Goal: Task Accomplishment & Management: Manage account settings

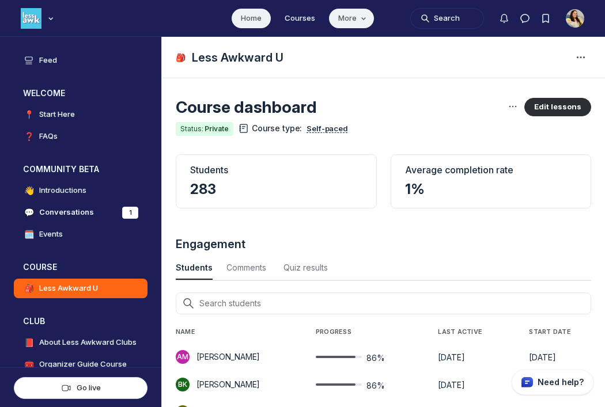
click at [352, 13] on span "More" at bounding box center [353, 19] width 31 height 12
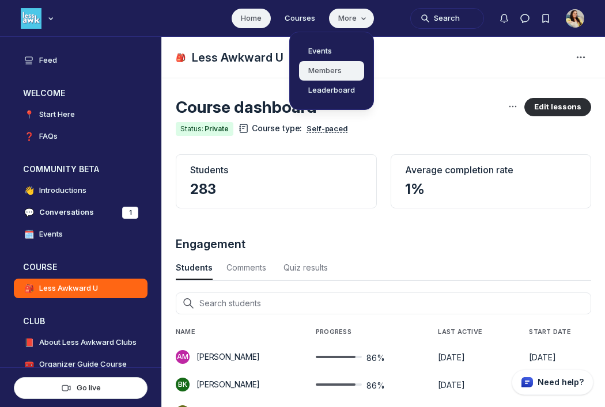
click at [335, 70] on link "Members" at bounding box center [331, 71] width 65 height 20
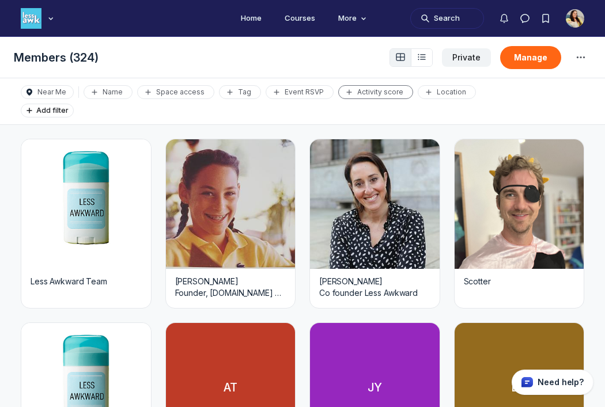
click at [377, 92] on div "Activity score" at bounding box center [375, 92] width 65 height 9
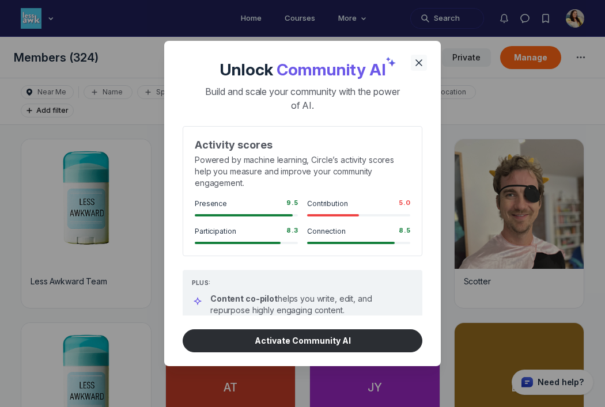
click at [420, 59] on icon "Close" at bounding box center [419, 63] width 12 height 12
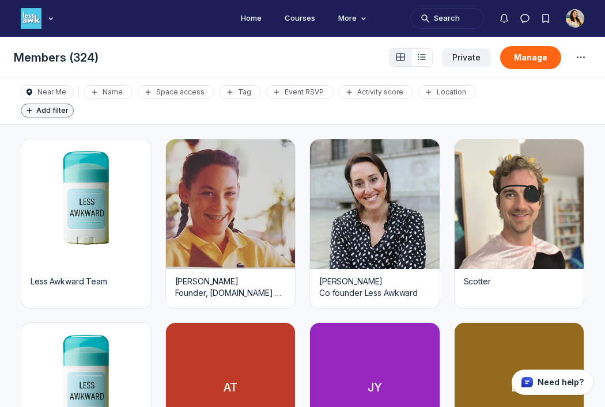
click at [73, 106] on span "Add filter" at bounding box center [54, 110] width 37 height 9
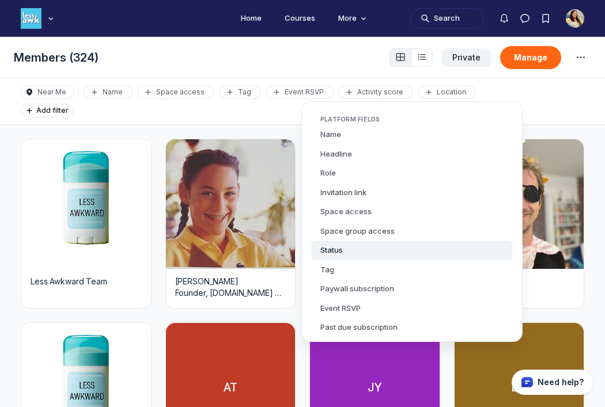
click at [427, 247] on button "Status" at bounding box center [412, 251] width 202 height 20
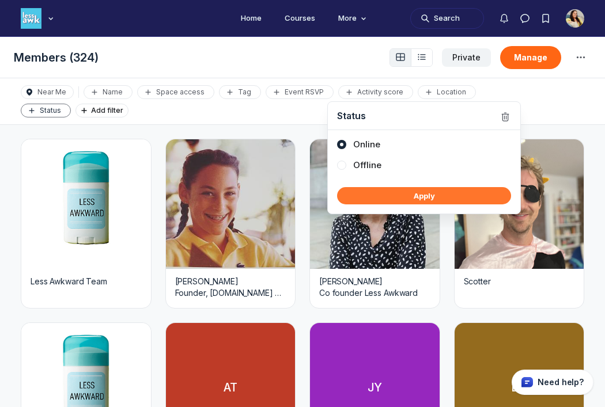
click at [414, 198] on button "Apply" at bounding box center [424, 195] width 174 height 17
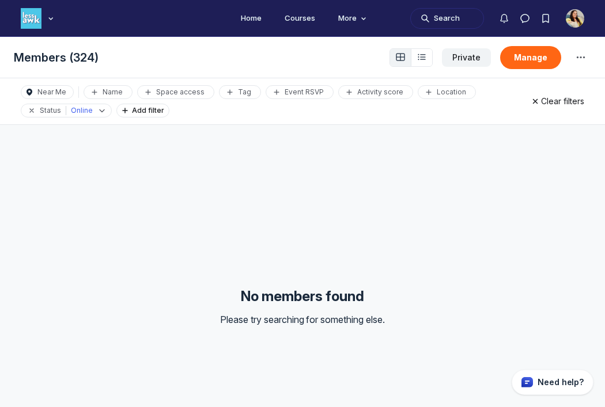
click at [548, 98] on p "Clear filters" at bounding box center [562, 102] width 43 height 12
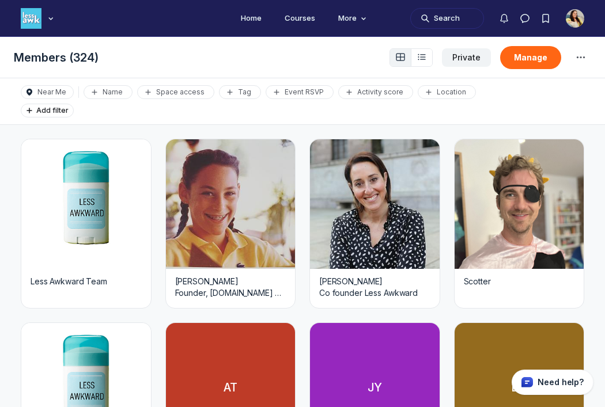
click at [424, 53] on icon "List view" at bounding box center [422, 56] width 12 height 9
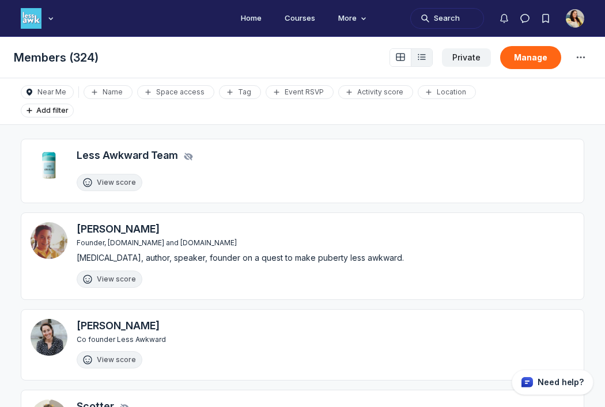
click at [377, 82] on div "Near Me Name Space access Tag Event RSVP Activity score Location Add filter Cle…" at bounding box center [302, 101] width 605 height 47
click at [375, 95] on div "Activity score" at bounding box center [375, 92] width 65 height 9
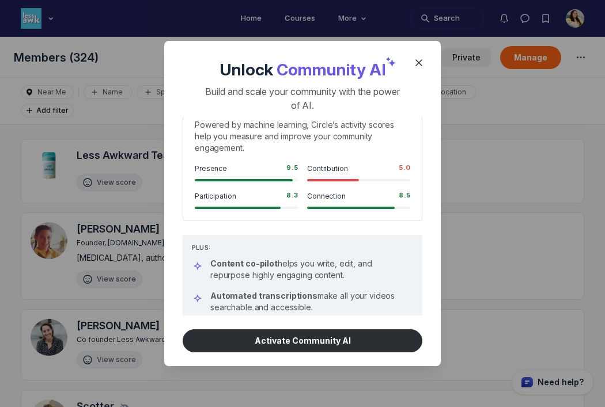
scroll to position [47, 0]
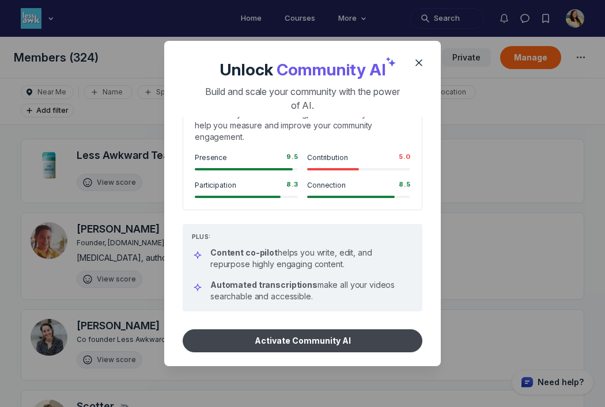
click at [323, 335] on button "Activate Community AI" at bounding box center [303, 340] width 240 height 23
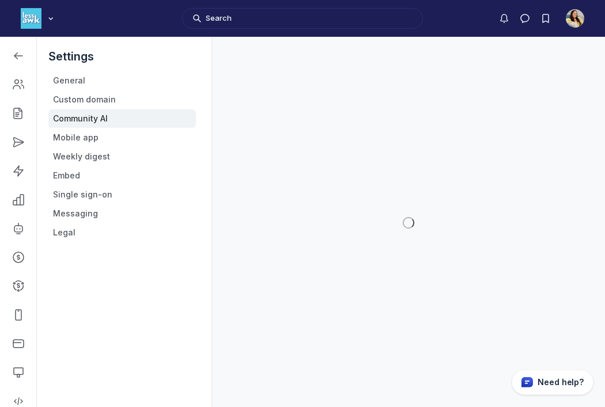
scroll to position [3122, 1641]
select select "en"
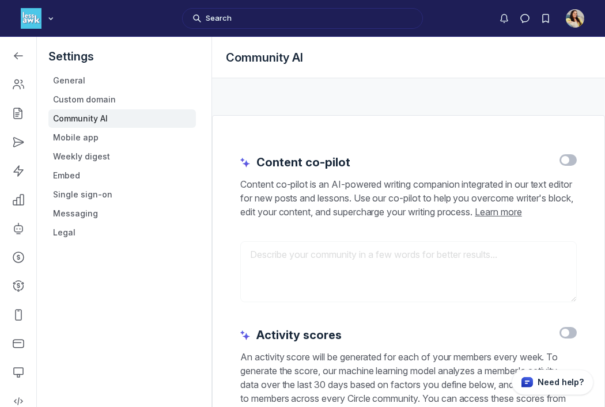
scroll to position [80, 0]
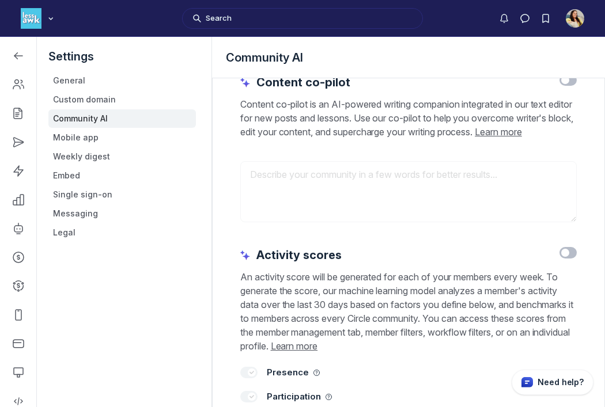
click at [570, 259] on label "Toggle switch" at bounding box center [567, 253] width 17 height 12
click at [0, 0] on input "Toggle switch" at bounding box center [0, 0] width 0 height 0
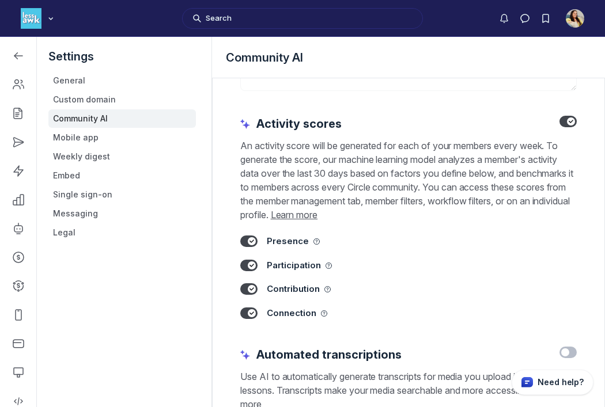
scroll to position [226, 0]
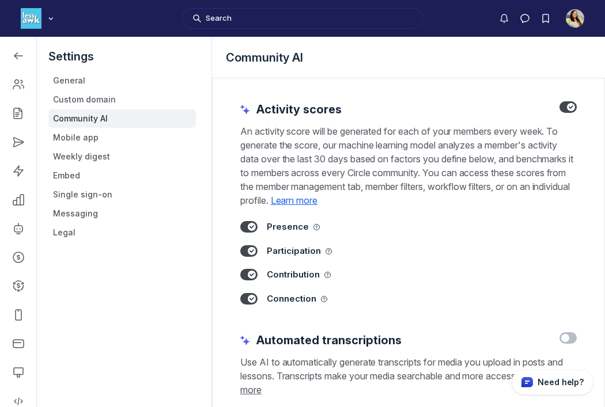
click at [318, 206] on link "Learn more" at bounding box center [294, 201] width 47 height 12
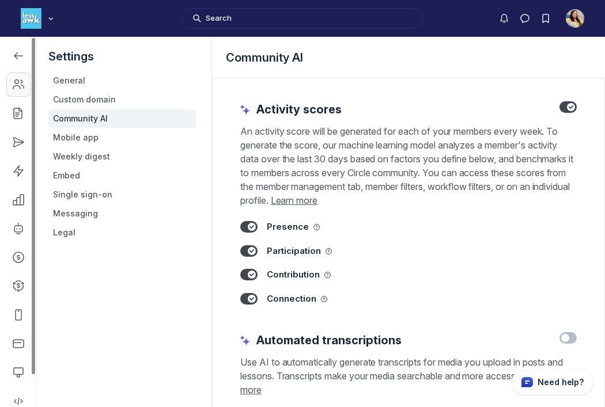
click at [21, 89] on icon "Left Sidebar" at bounding box center [19, 85] width 12 height 12
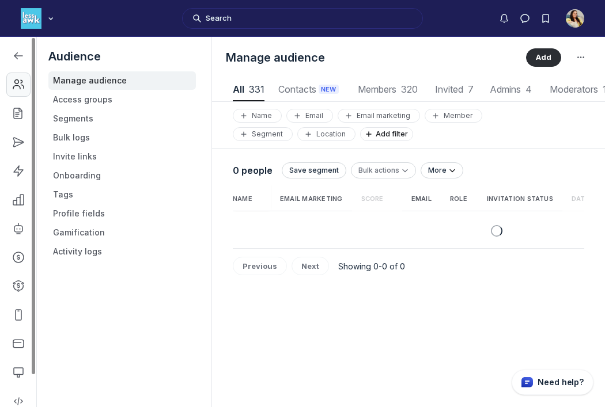
scroll to position [1556, 3040]
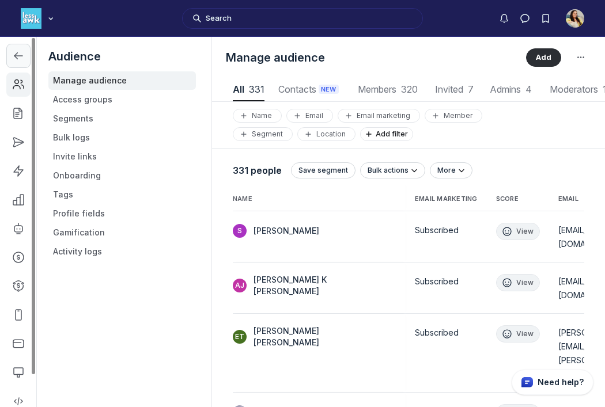
click at [23, 55] on icon "Left Sidebar" at bounding box center [19, 56] width 12 height 12
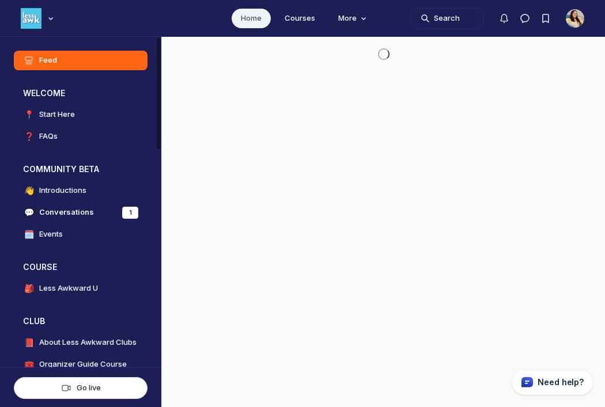
scroll to position [2943, 2206]
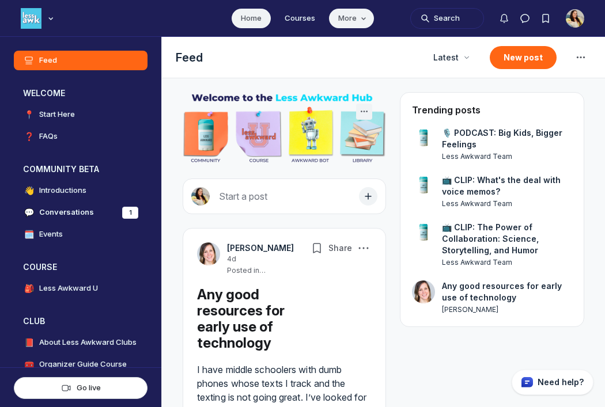
click at [354, 16] on span "More" at bounding box center [353, 19] width 31 height 12
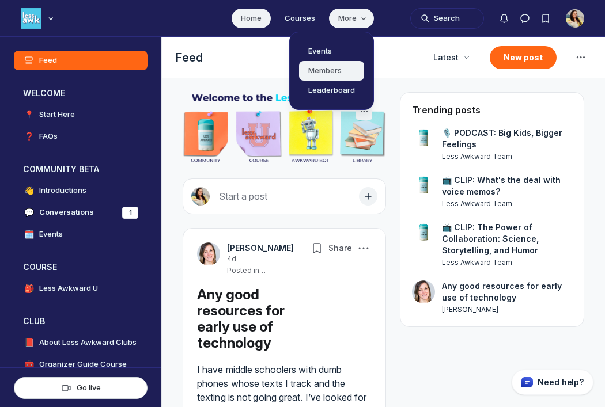
click at [345, 74] on link "Members" at bounding box center [331, 71] width 65 height 20
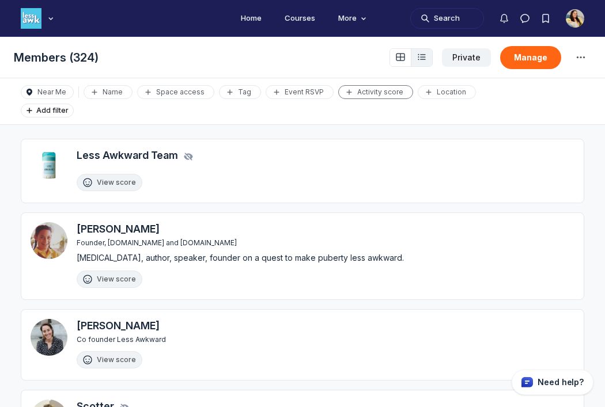
click at [377, 93] on div "Activity score" at bounding box center [375, 92] width 65 height 9
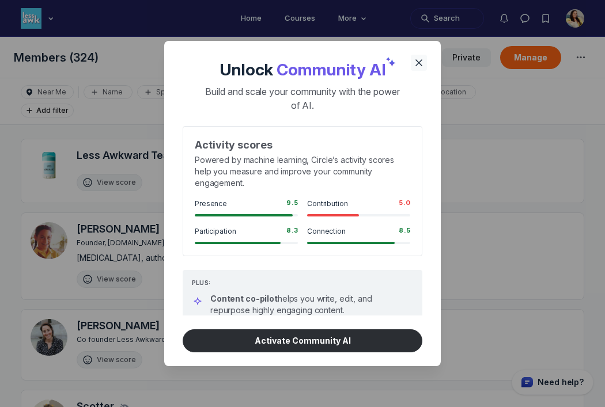
click at [418, 60] on icon "Close" at bounding box center [419, 63] width 12 height 12
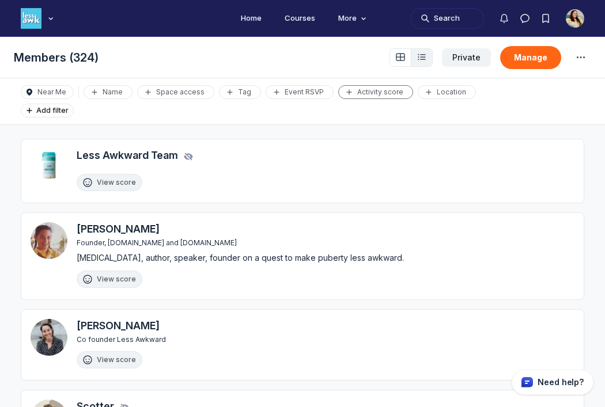
click at [357, 94] on div "Activity score" at bounding box center [375, 92] width 65 height 9
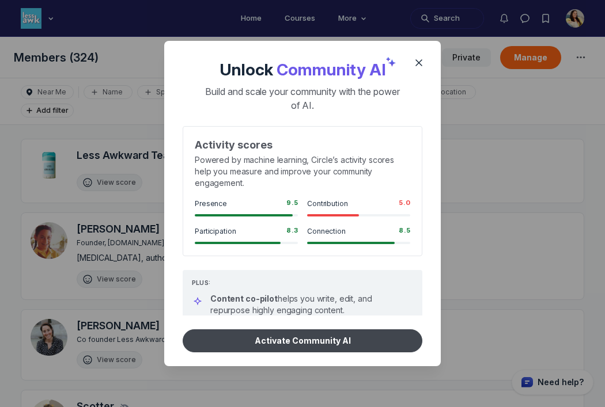
click at [298, 341] on button "Activate Community AI" at bounding box center [303, 340] width 240 height 23
select select "en"
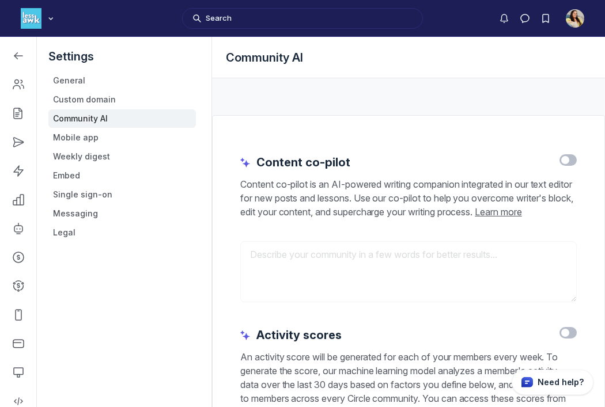
scroll to position [171, 0]
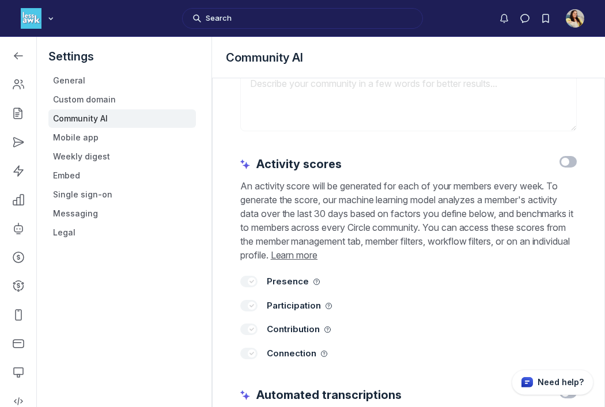
click at [568, 168] on label "Toggle switch" at bounding box center [567, 162] width 17 height 12
click at [0, 0] on input "Toggle switch" at bounding box center [0, 0] width 0 height 0
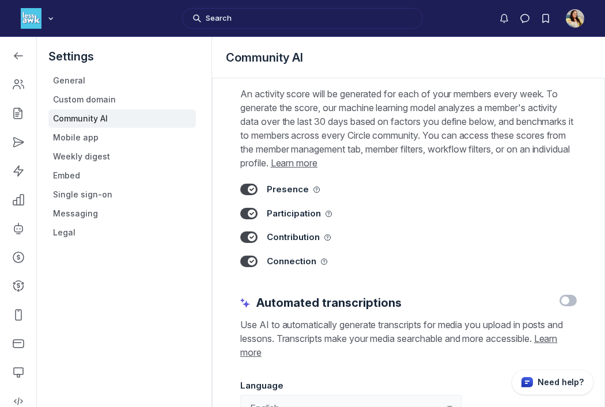
scroll to position [352, 0]
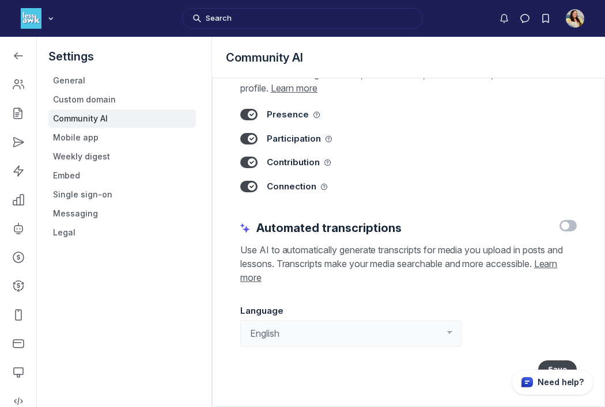
click at [558, 362] on button "Save" at bounding box center [557, 370] width 39 height 18
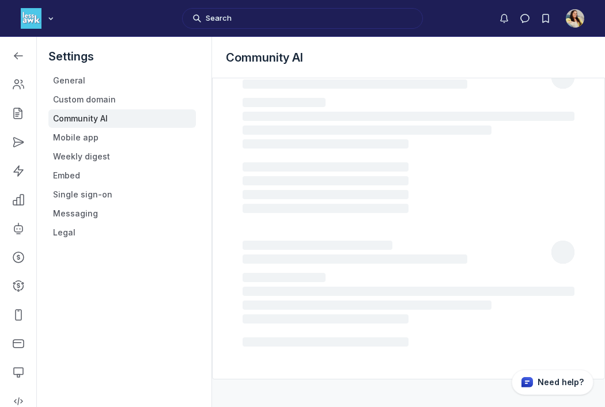
select select "en"
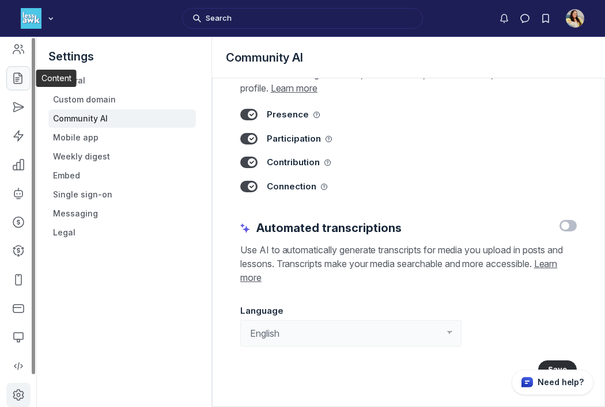
scroll to position [0, 0]
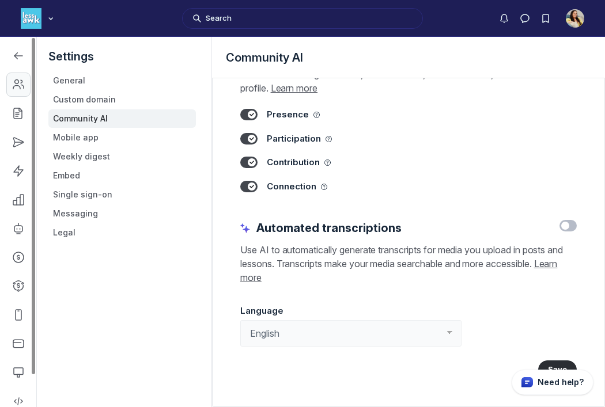
click at [20, 83] on icon "Left Sidebar" at bounding box center [19, 85] width 12 height 12
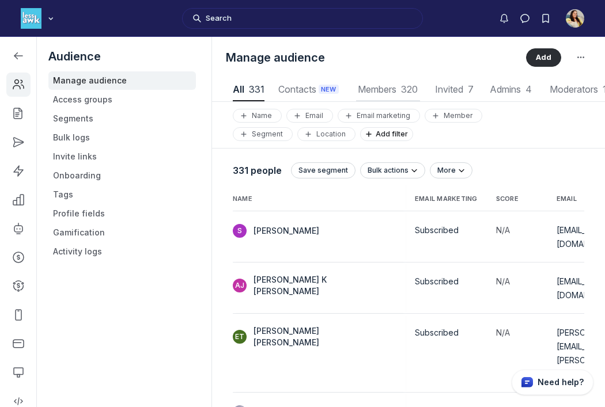
click at [403, 89] on span "320" at bounding box center [409, 90] width 17 height 12
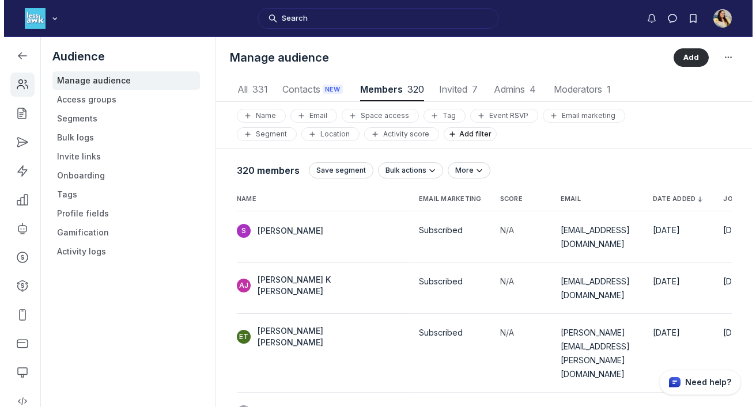
scroll to position [1556, 3720]
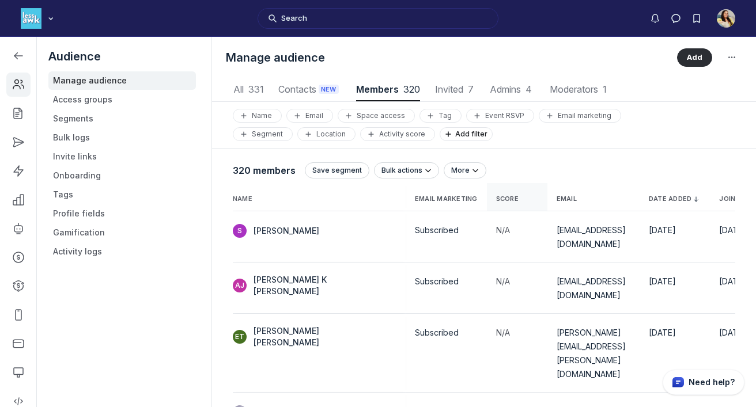
click at [496, 199] on span "Score" at bounding box center [507, 199] width 22 height 8
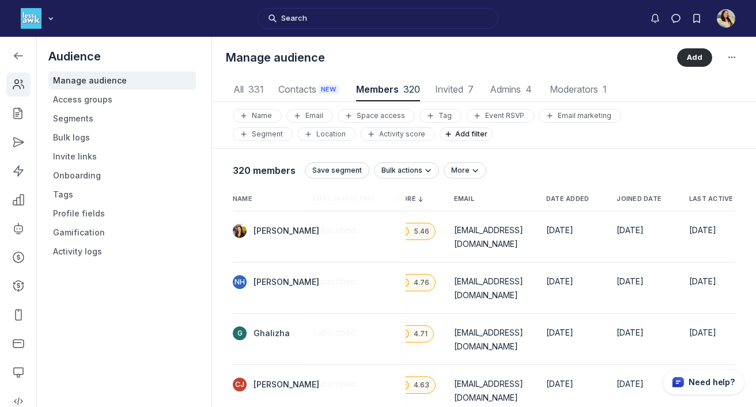
click at [604, 200] on span "Last active" at bounding box center [711, 199] width 44 height 8
click at [604, 199] on span "Last active" at bounding box center [711, 199] width 44 height 8
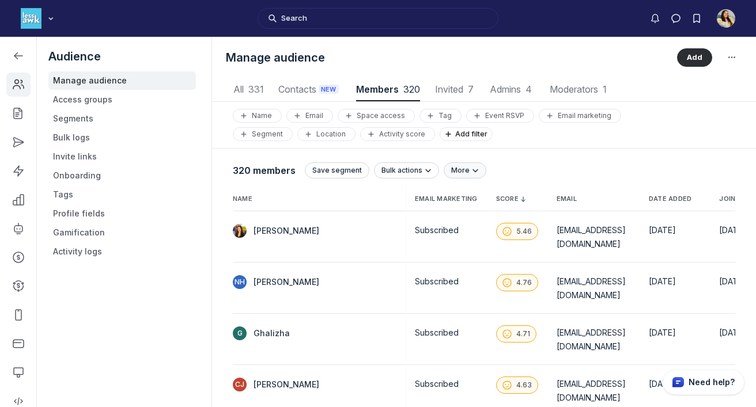
click at [461, 170] on span "More" at bounding box center [460, 170] width 18 height 9
click at [500, 158] on div "320 members Save segment Bulk actions More Export CSV" at bounding box center [484, 166] width 502 height 35
click at [382, 276] on icon "button" at bounding box center [388, 282] width 12 height 12
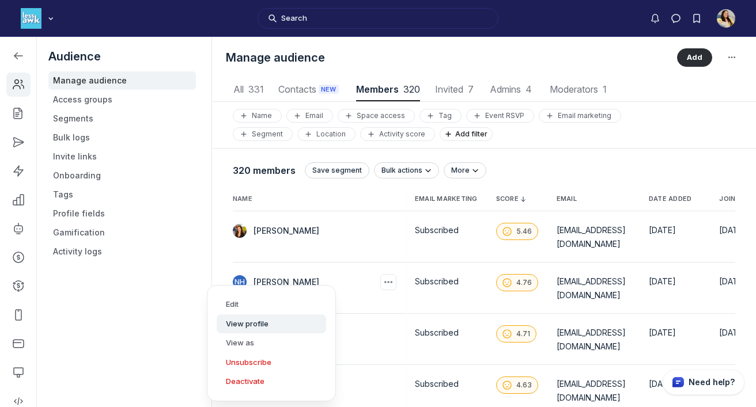
click at [279, 325] on button "View profile" at bounding box center [271, 324] width 109 height 20
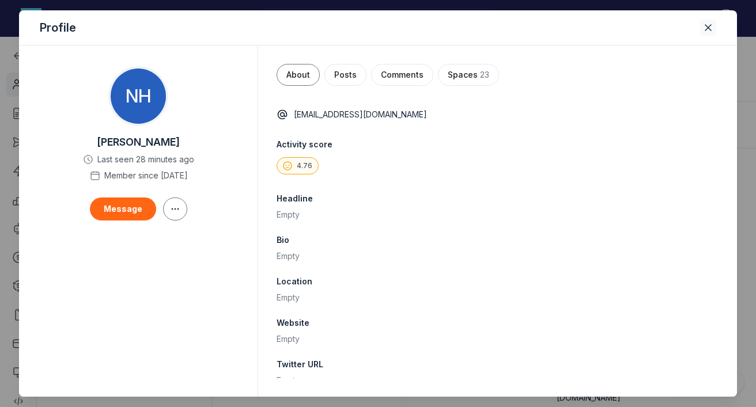
click at [604, 26] on icon "Close" at bounding box center [708, 28] width 12 height 12
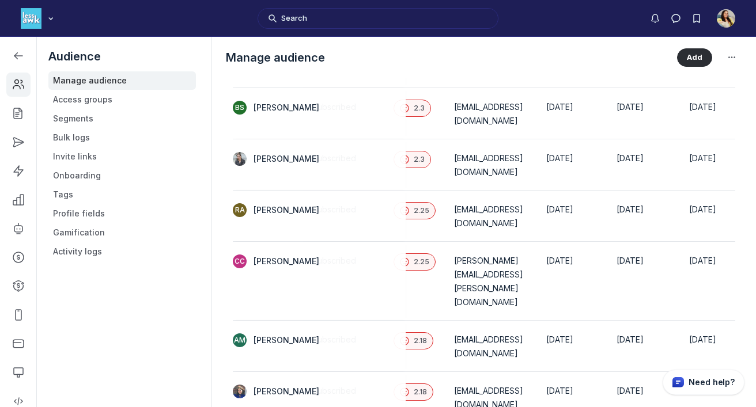
scroll to position [1106, 0]
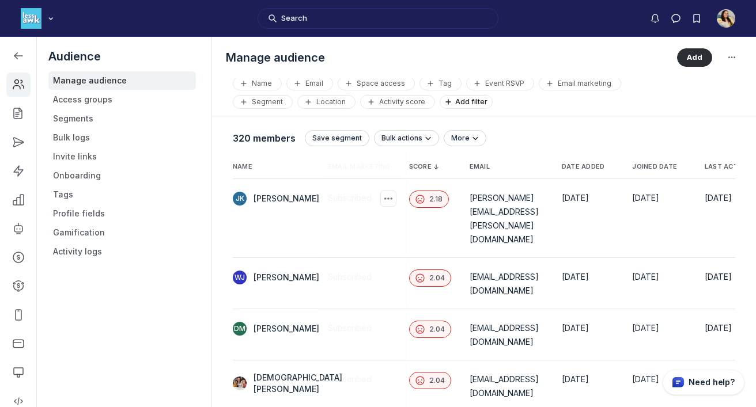
scroll to position [0, 88]
click at [429, 200] on span "2.18" at bounding box center [435, 199] width 13 height 9
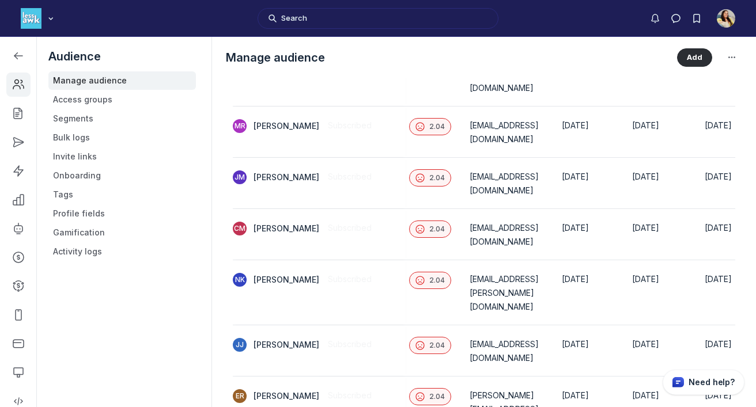
scroll to position [0, 103]
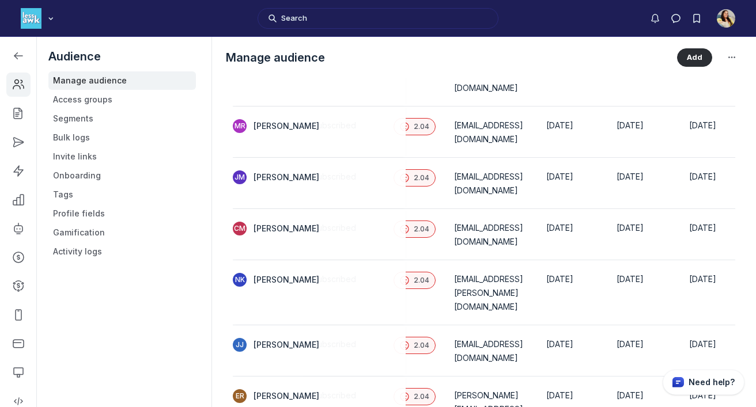
drag, startPoint x: 559, startPoint y: 236, endPoint x: 557, endPoint y: 229, distance: 7.1
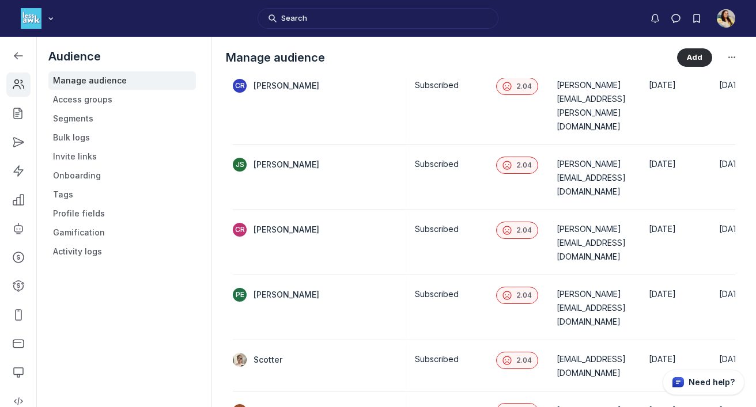
scroll to position [1077, 0]
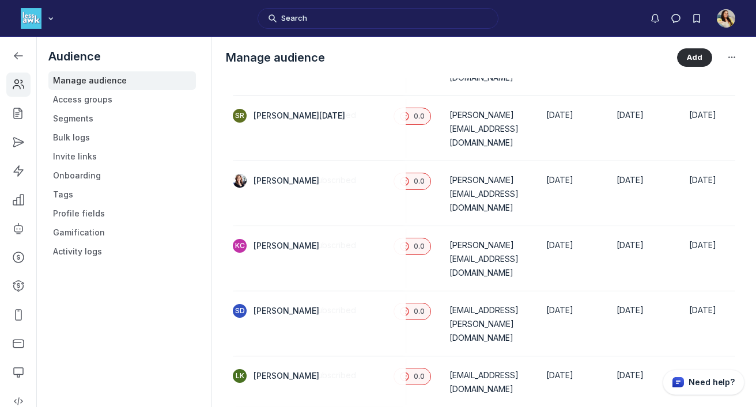
scroll to position [1169, 0]
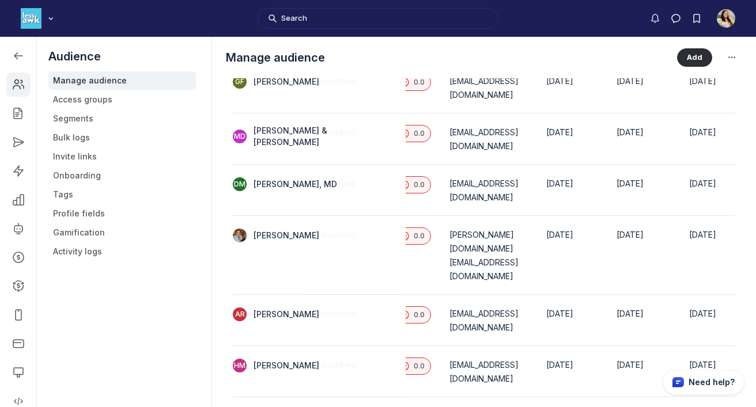
scroll to position [1089, 0]
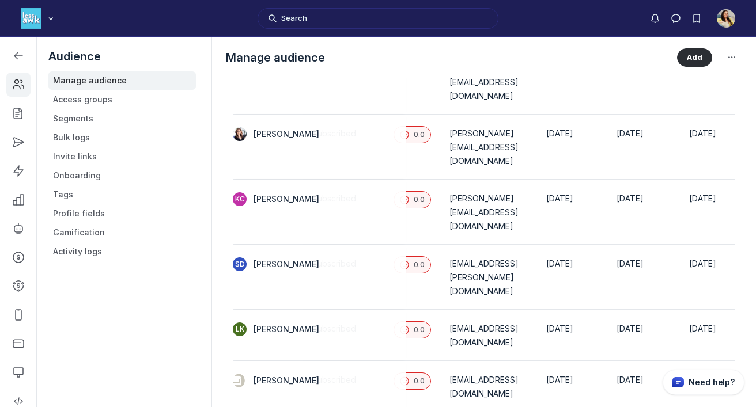
scroll to position [1169, 0]
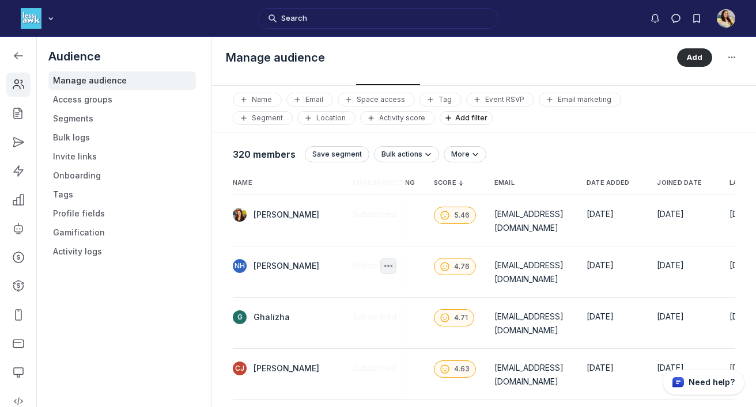
click at [384, 265] on use "button" at bounding box center [388, 266] width 8 height 2
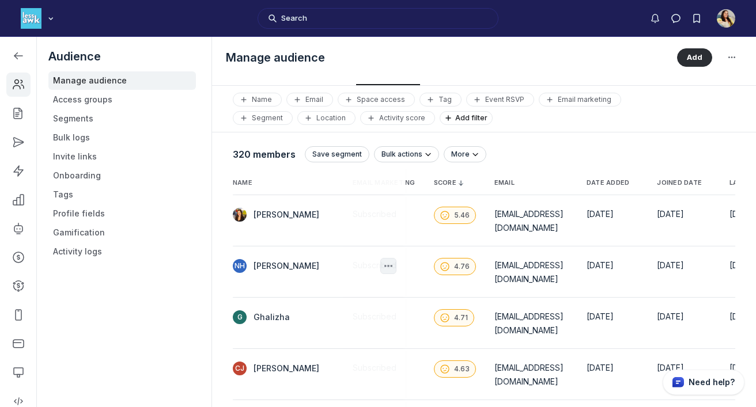
click at [382, 260] on icon "button" at bounding box center [388, 266] width 12 height 12
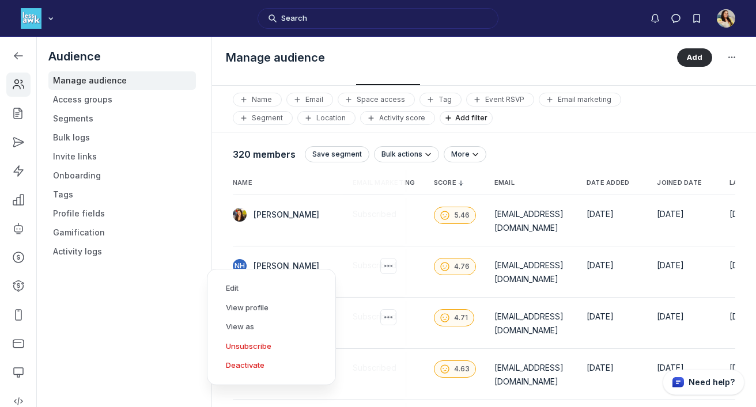
click at [424, 298] on td "4.71" at bounding box center [454, 323] width 60 height 51
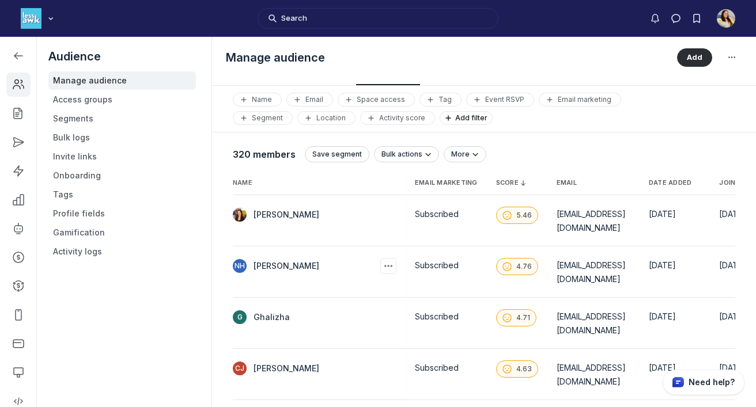
click at [502, 262] on icon at bounding box center [506, 266] width 9 height 9
click at [516, 365] on span "4.63" at bounding box center [524, 369] width 16 height 9
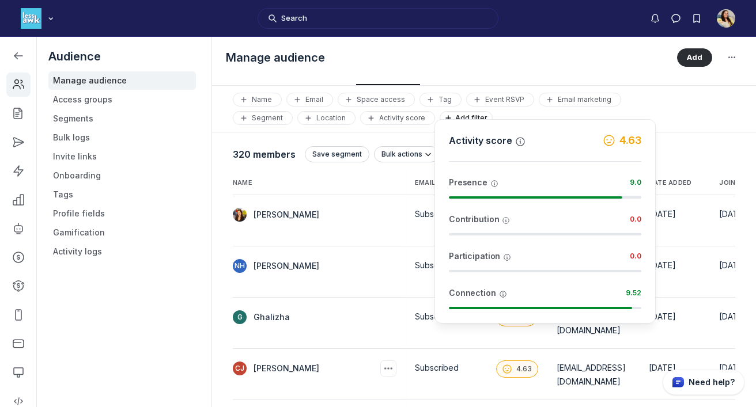
click at [496, 361] on div "4.63" at bounding box center [517, 369] width 42 height 17
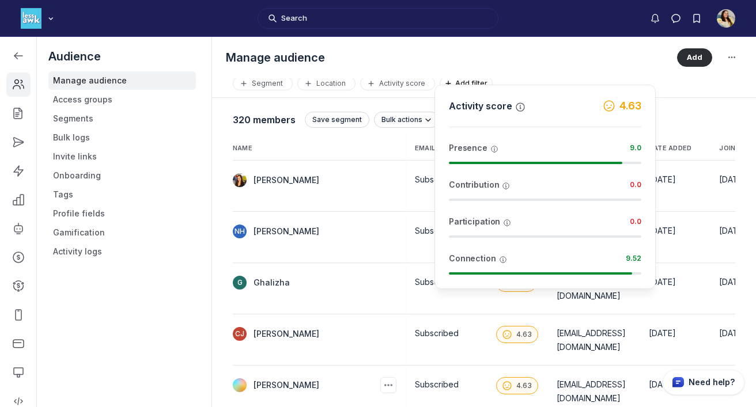
scroll to position [52, 0]
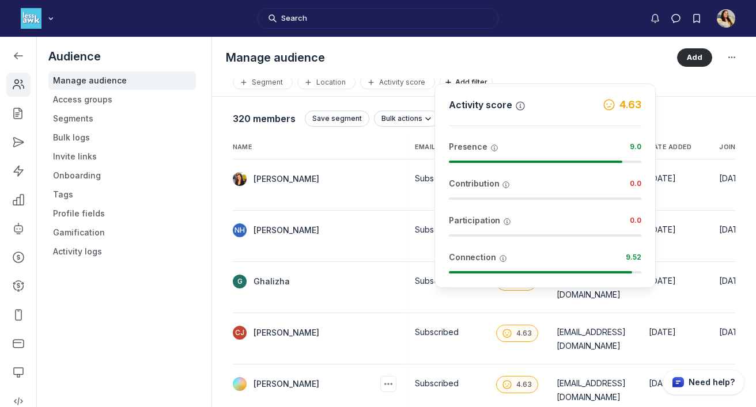
click at [496, 376] on div "4.63" at bounding box center [517, 384] width 42 height 17
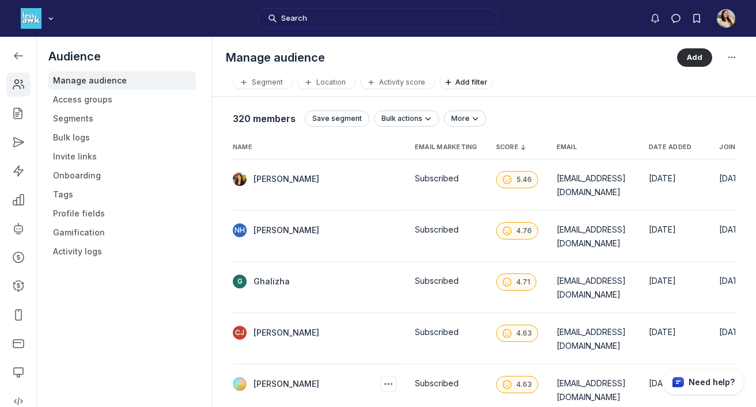
click at [496, 376] on div "4.63" at bounding box center [517, 384] width 42 height 17
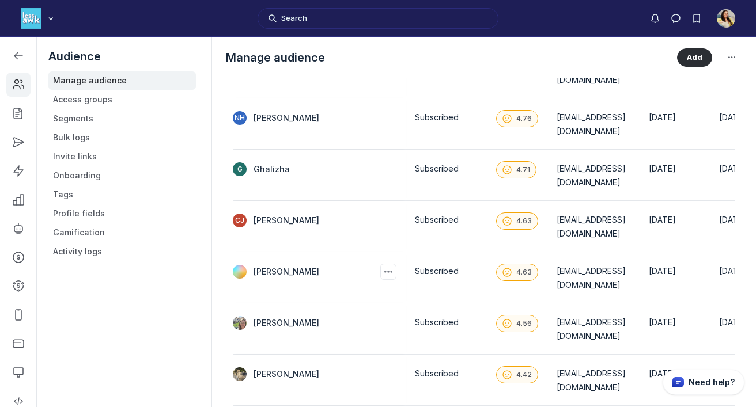
scroll to position [172, 0]
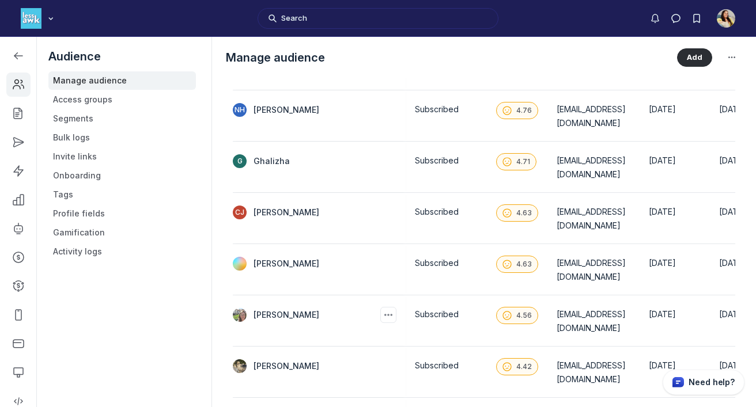
click at [547, 295] on td "[EMAIL_ADDRESS][DOMAIN_NAME]" at bounding box center [593, 320] width 92 height 51
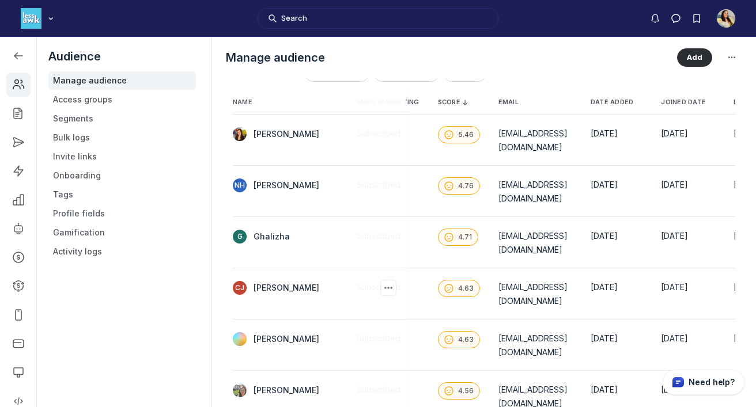
scroll to position [0, 33]
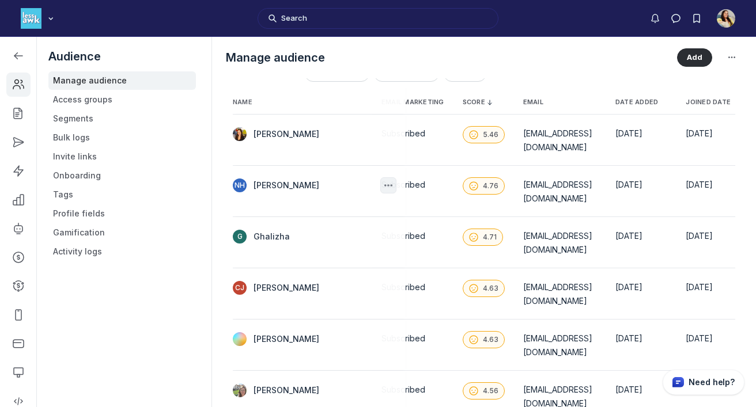
click at [382, 180] on icon "button" at bounding box center [388, 186] width 12 height 12
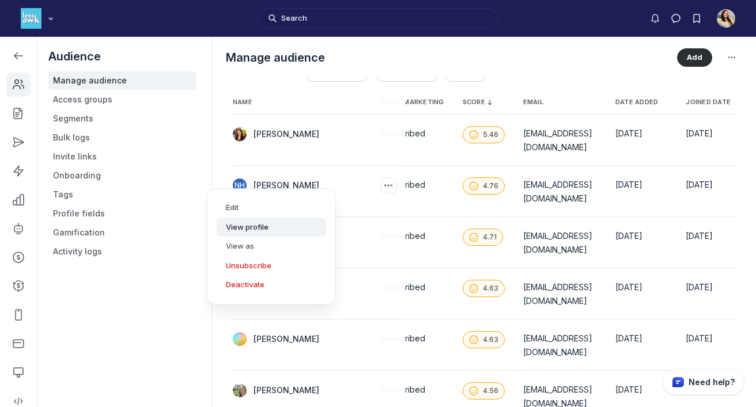
click at [276, 232] on button "View profile" at bounding box center [271, 228] width 109 height 20
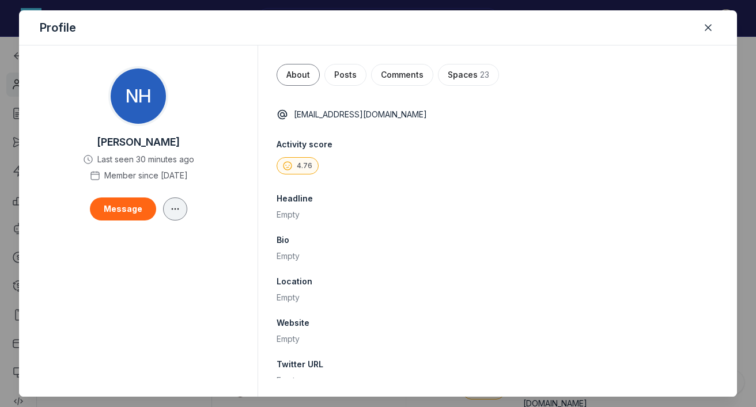
click at [176, 210] on icon "button" at bounding box center [175, 208] width 12 height 9
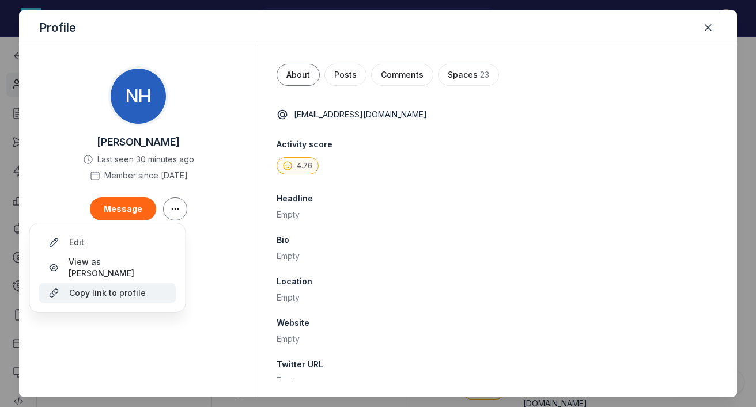
click at [129, 287] on span "Copy link to profile" at bounding box center [107, 293] width 77 height 12
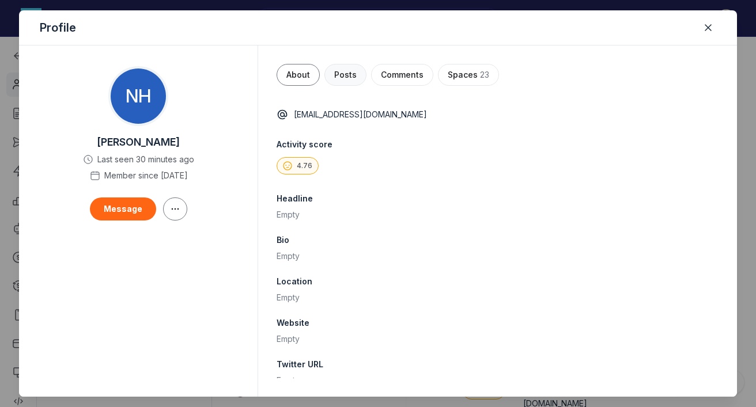
click at [359, 74] on button "Posts" at bounding box center [345, 75] width 42 height 22
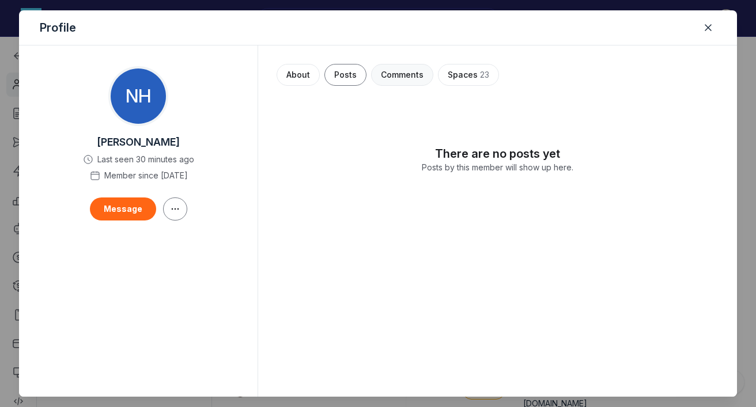
click at [416, 76] on span "Comments" at bounding box center [402, 75] width 43 height 12
click at [312, 77] on button "About" at bounding box center [297, 75] width 43 height 22
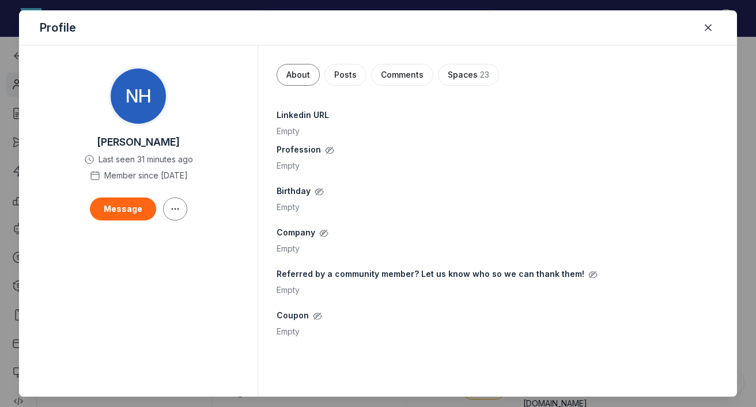
scroll to position [0, 0]
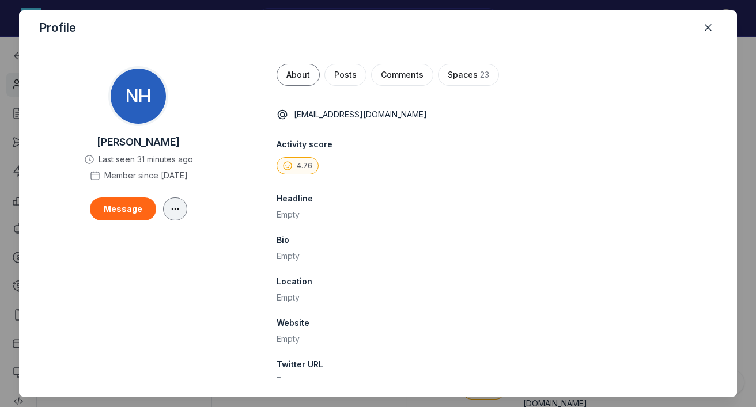
click at [171, 211] on icon "button" at bounding box center [175, 208] width 12 height 9
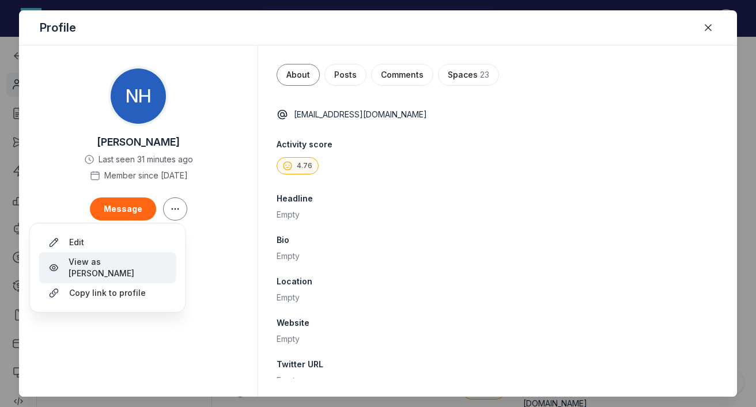
click at [118, 256] on button "View as Natalia" at bounding box center [107, 267] width 137 height 31
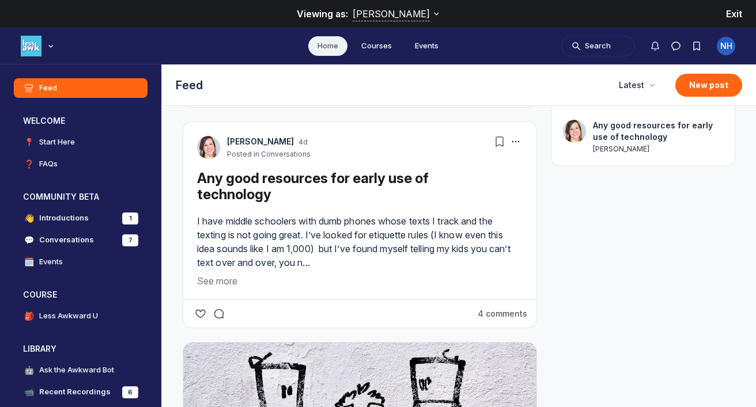
scroll to position [131, 0]
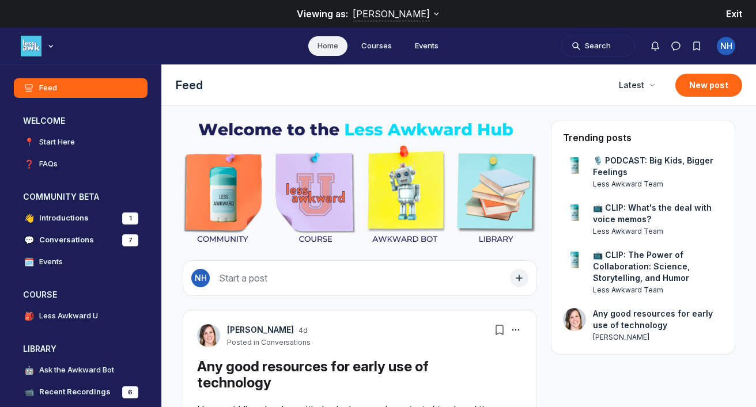
scroll to position [3000, 2206]
click at [739, 12] on span "Exit" at bounding box center [734, 14] width 16 height 12
click at [734, 13] on span "Exit" at bounding box center [734, 14] width 16 height 12
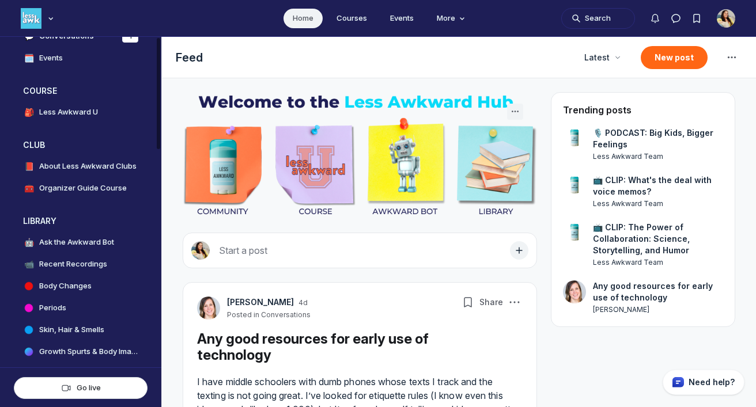
scroll to position [214, 0]
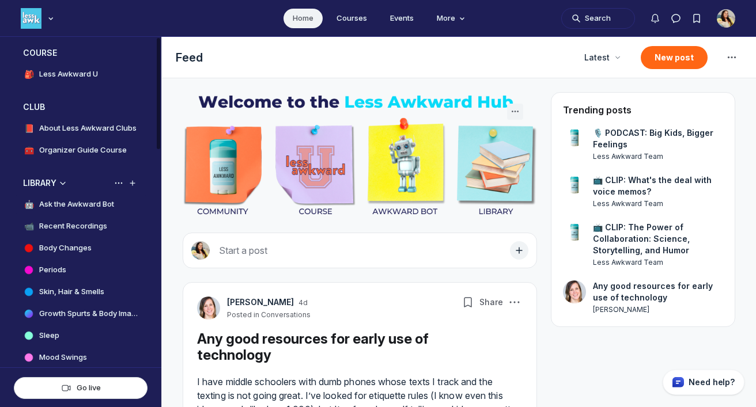
click at [105, 201] on h4 "Ask the Awkward Bot" at bounding box center [76, 205] width 75 height 12
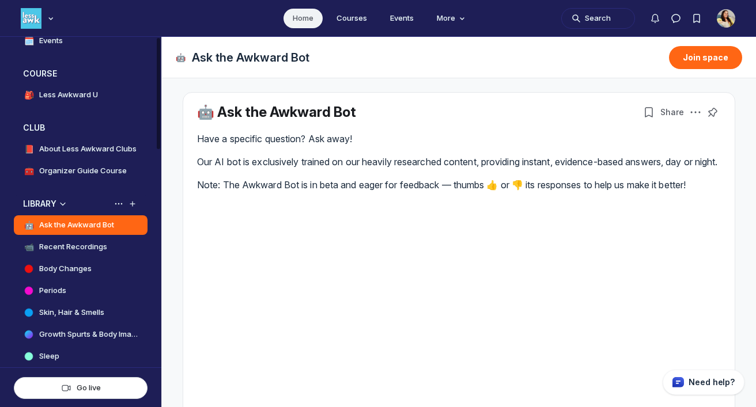
scroll to position [194, 0]
click at [453, 15] on span "More" at bounding box center [452, 19] width 31 height 12
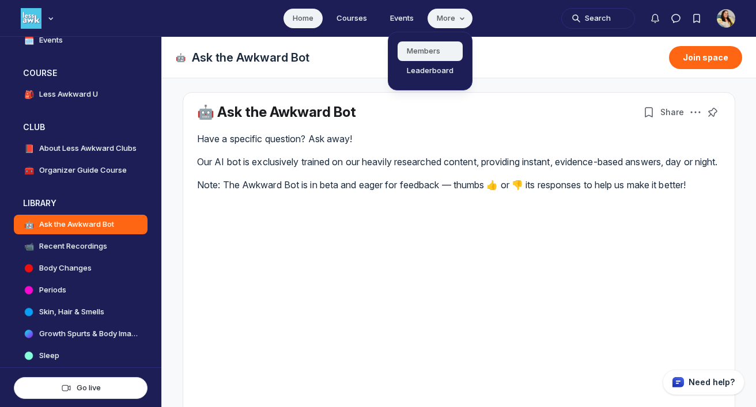
click at [431, 53] on link "Members" at bounding box center [429, 51] width 65 height 20
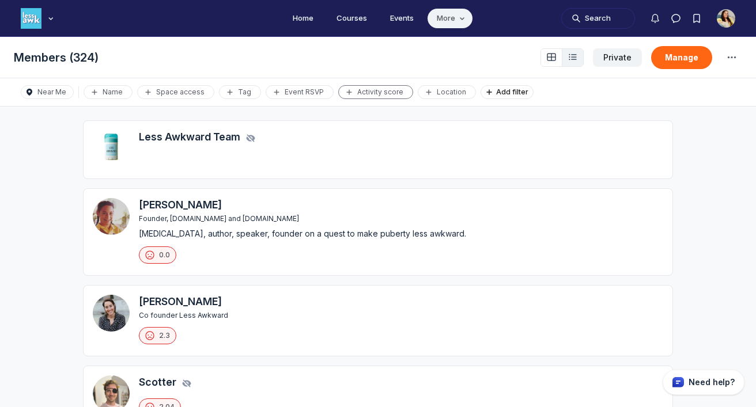
click at [358, 97] on button "Activity score" at bounding box center [375, 92] width 75 height 14
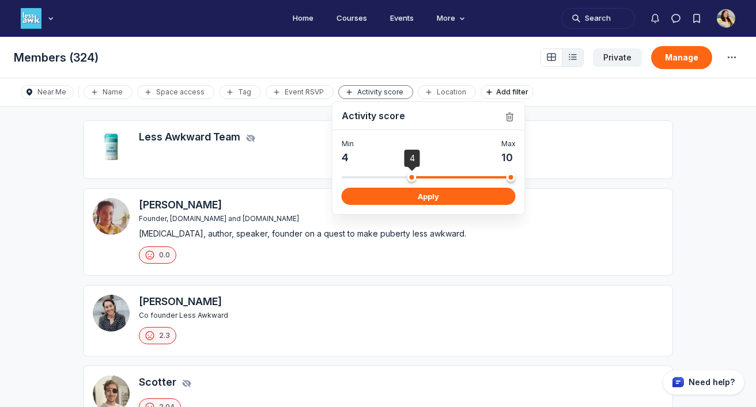
click at [416, 181] on span "Minimum" at bounding box center [411, 177] width 9 height 9
click at [419, 194] on button "Apply" at bounding box center [429, 196] width 174 height 17
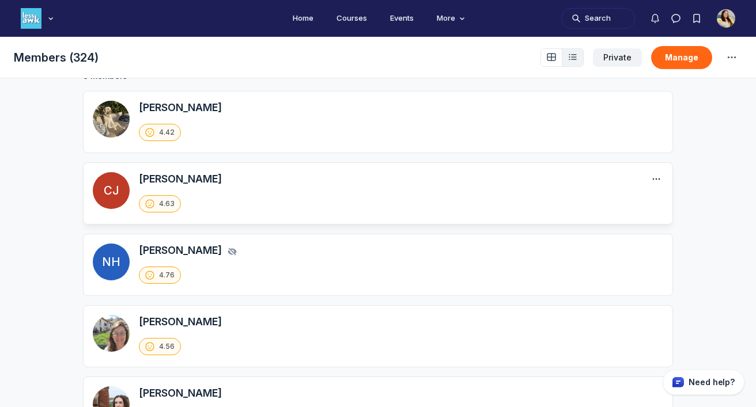
scroll to position [55, 0]
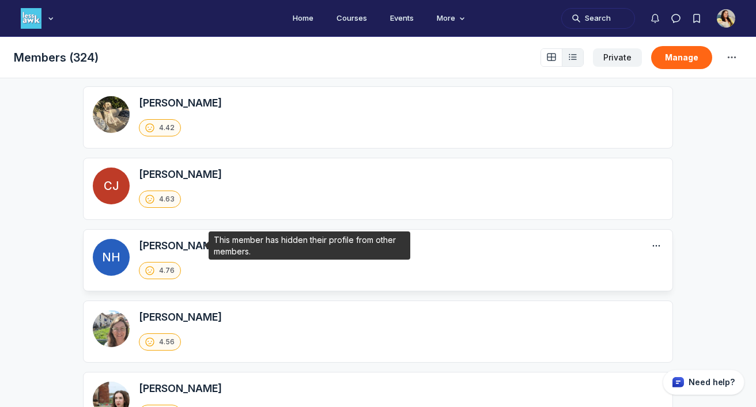
click at [228, 247] on use "This member has hidden their profile from other members." at bounding box center [232, 246] width 9 height 7
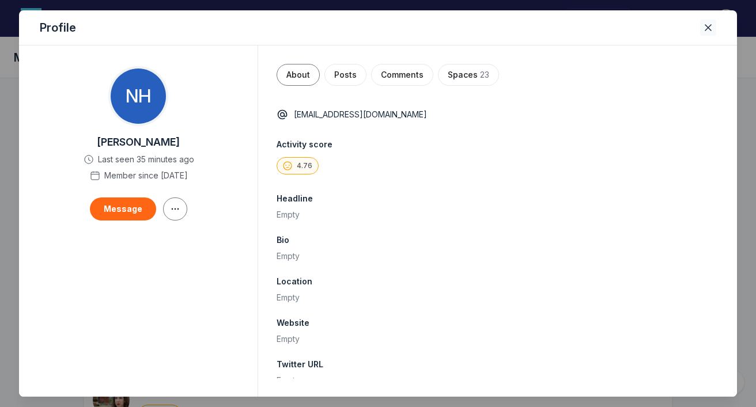
click at [709, 29] on icon "Close" at bounding box center [708, 28] width 12 height 12
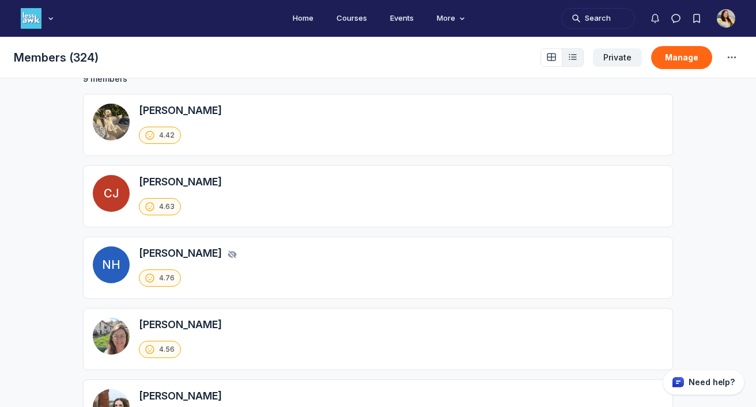
scroll to position [0, 0]
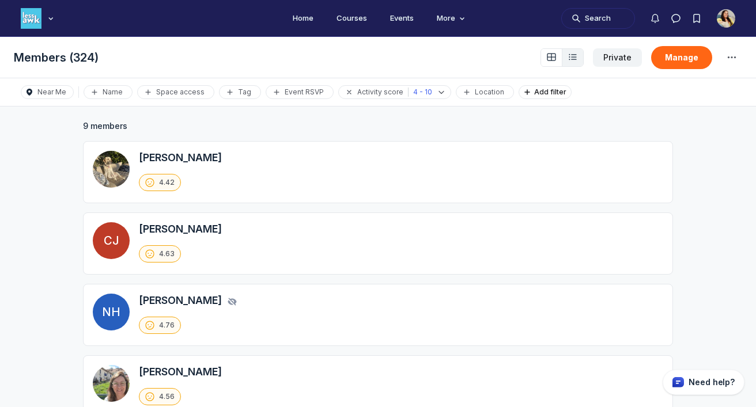
click at [556, 48] on div "Page Header" at bounding box center [551, 57] width 21 height 21
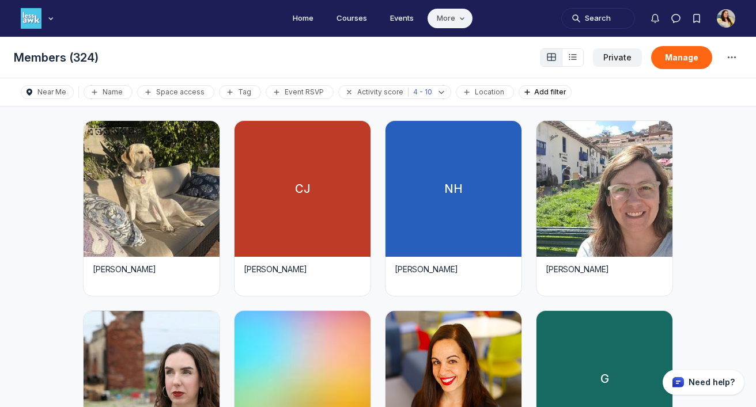
click at [457, 16] on icon "Main navigation bar" at bounding box center [462, 18] width 12 height 7
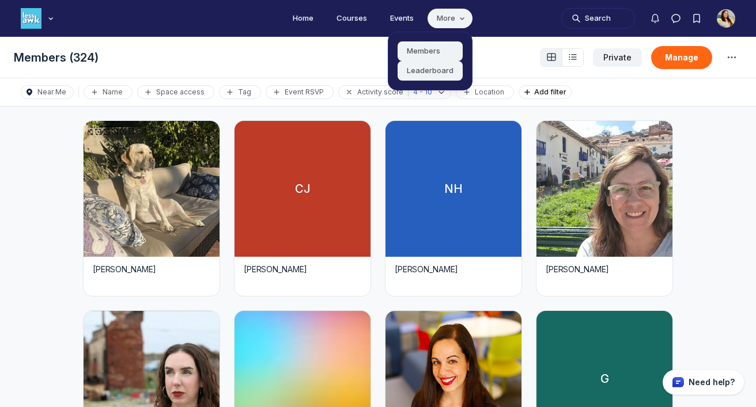
click at [438, 67] on link "Leaderboard" at bounding box center [429, 71] width 65 height 20
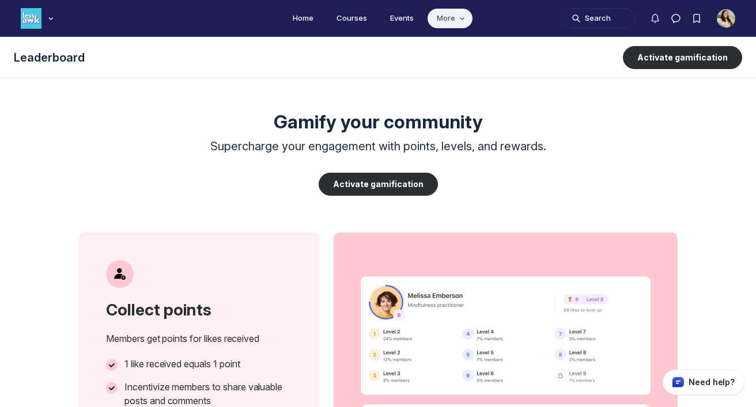
click at [444, 25] on button "More" at bounding box center [449, 19] width 45 height 20
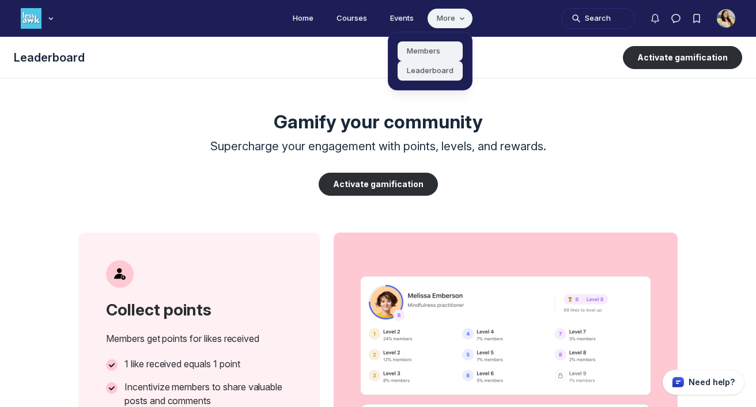
click at [435, 51] on link "Members" at bounding box center [429, 51] width 65 height 20
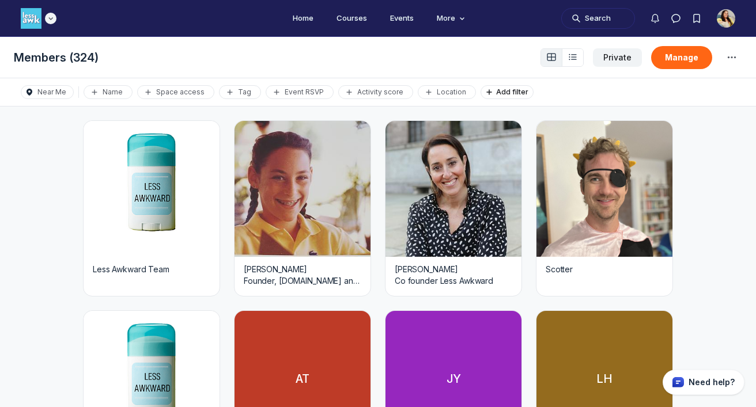
click at [36, 11] on img "Main navigation bar" at bounding box center [31, 18] width 21 height 21
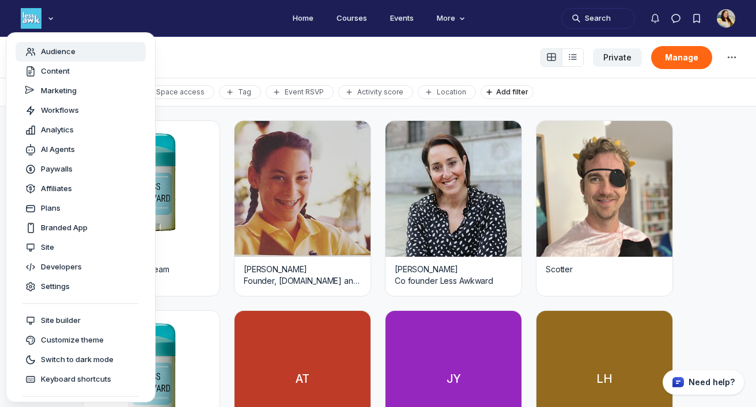
click at [69, 54] on span "Audience" at bounding box center [58, 52] width 35 height 12
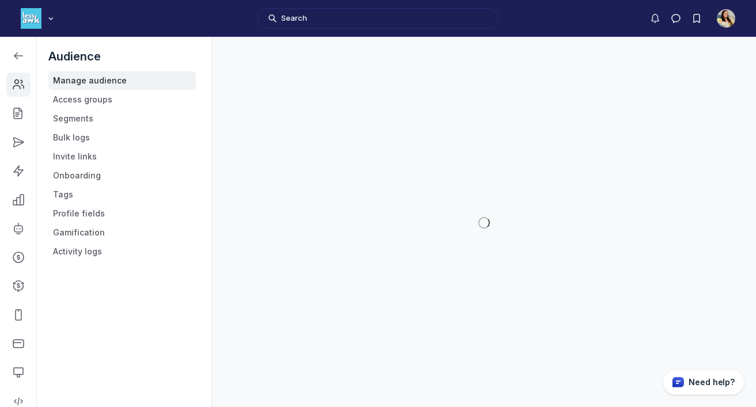
scroll to position [3122, 1641]
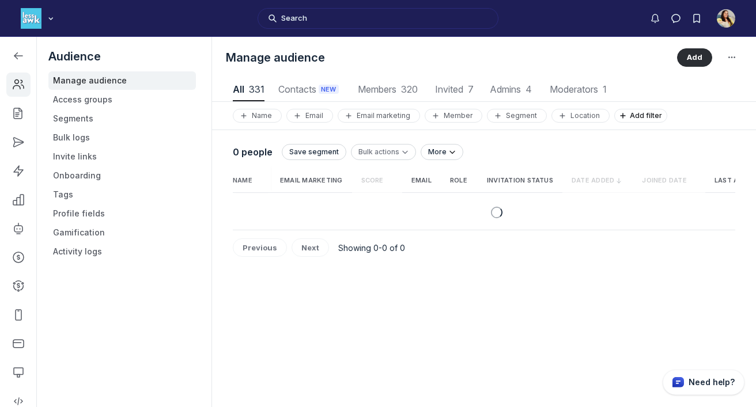
scroll to position [1556, 3720]
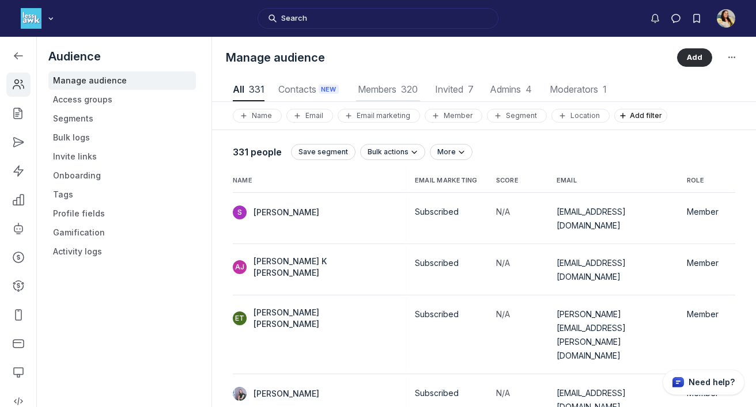
click at [398, 87] on span "Members 320" at bounding box center [388, 89] width 64 height 9
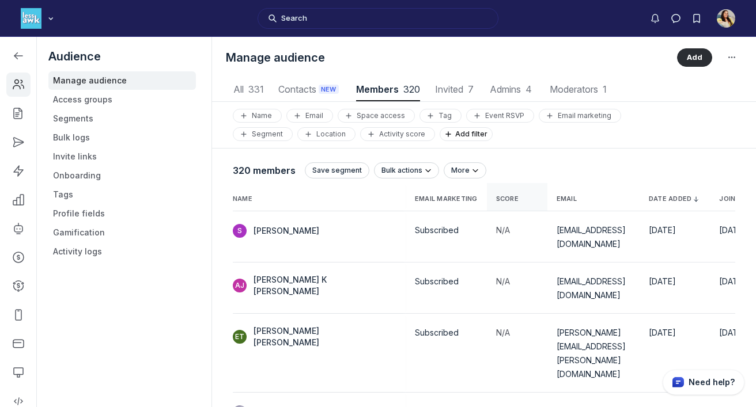
click at [496, 199] on span "Score" at bounding box center [507, 199] width 22 height 8
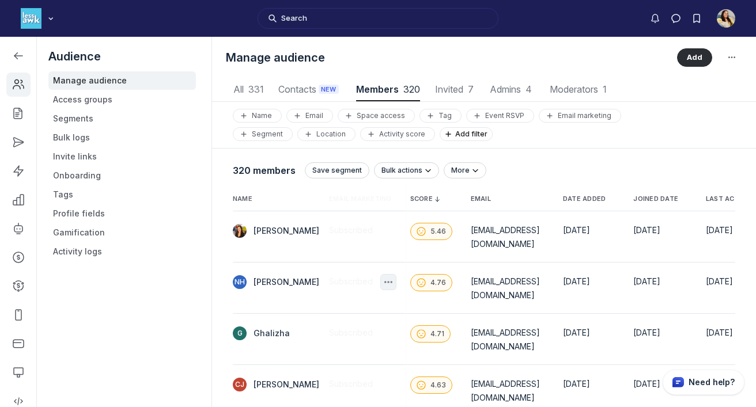
click at [382, 276] on icon "button" at bounding box center [388, 282] width 12 height 12
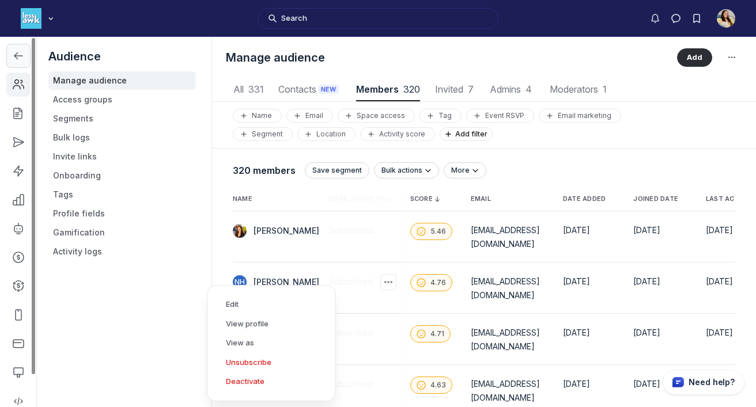
click at [16, 54] on icon "Left Sidebar" at bounding box center [19, 56] width 12 height 12
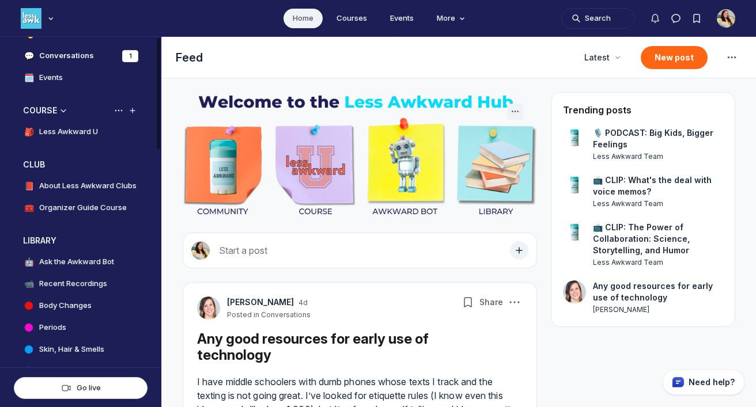
scroll to position [194, 0]
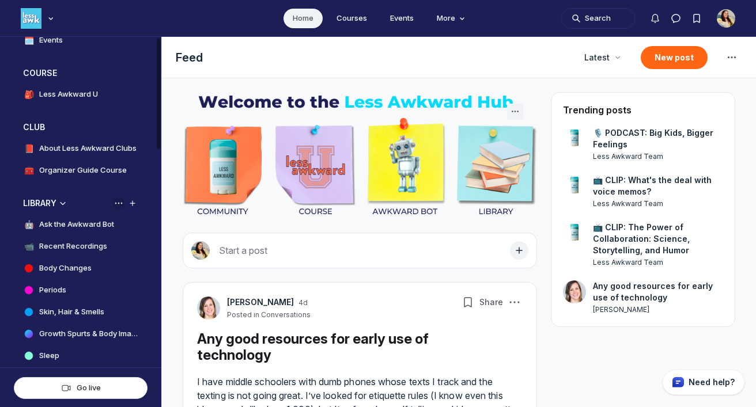
click at [119, 204] on icon "View space group options" at bounding box center [119, 203] width 12 height 9
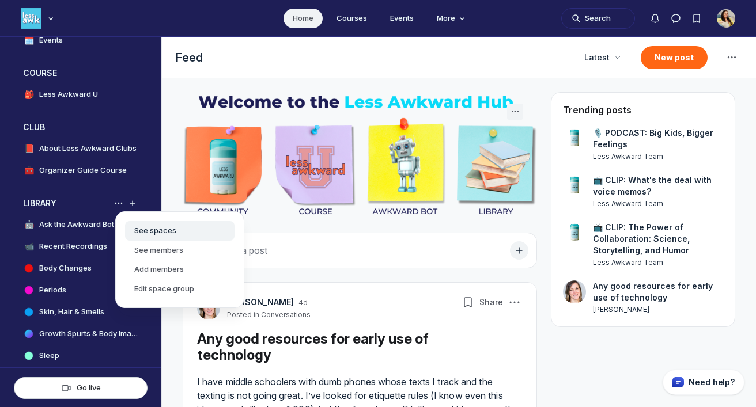
click at [140, 226] on link "See spaces" at bounding box center [179, 231] width 109 height 20
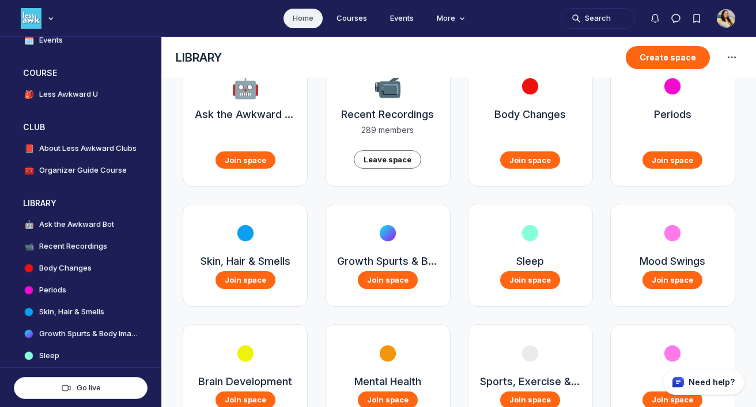
scroll to position [55, 0]
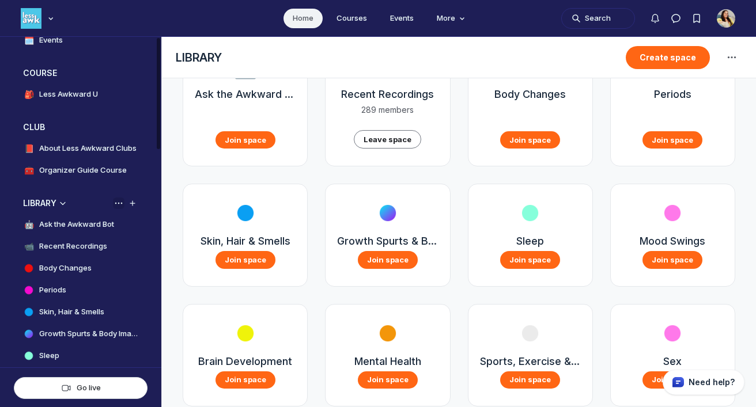
click at [117, 205] on icon "View space group options" at bounding box center [119, 203] width 12 height 9
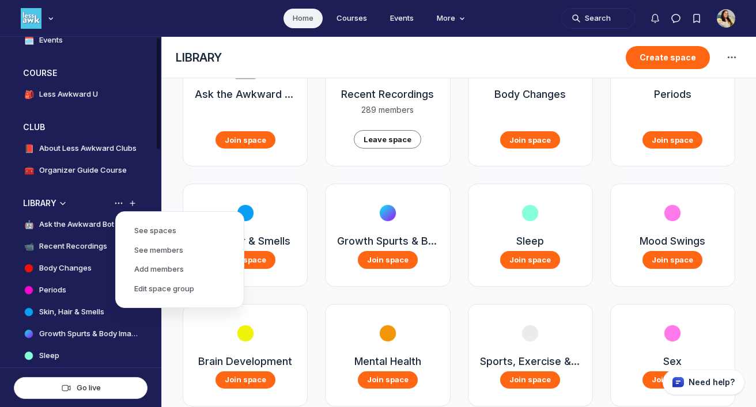
click at [44, 208] on h3 "LIBRARY" at bounding box center [39, 204] width 33 height 12
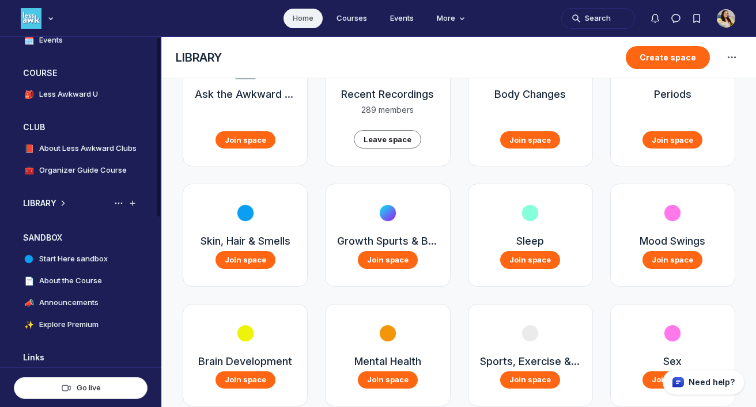
click at [44, 208] on h3 "LIBRARY" at bounding box center [39, 204] width 33 height 12
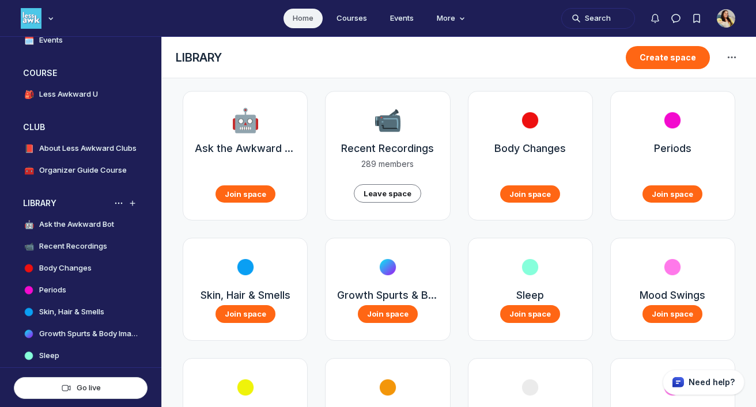
scroll to position [0, 0]
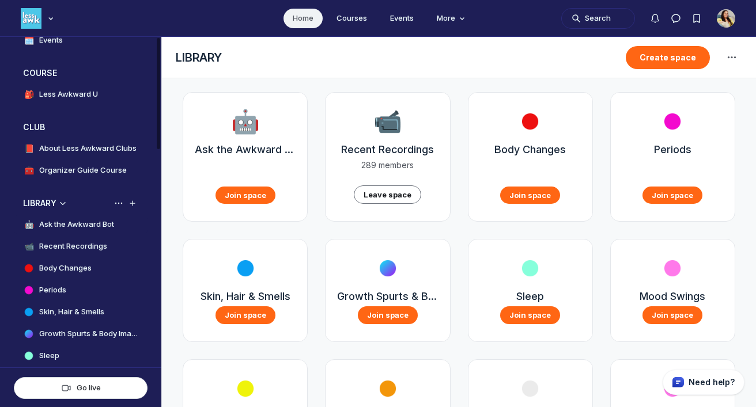
click at [89, 225] on h4 "Ask the Awkward Bot" at bounding box center [76, 225] width 75 height 12
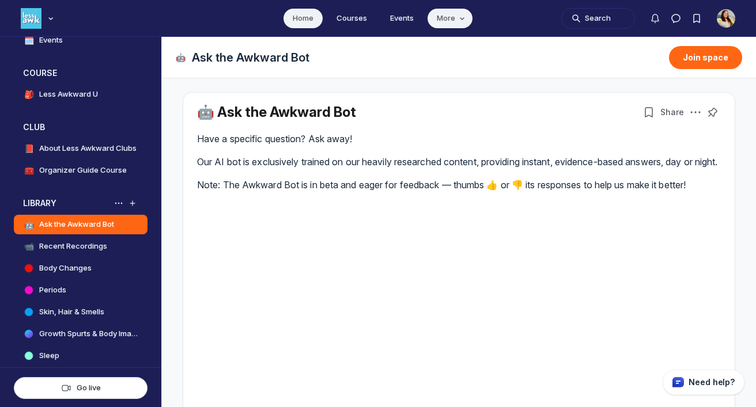
click at [456, 14] on span "More" at bounding box center [452, 19] width 31 height 12
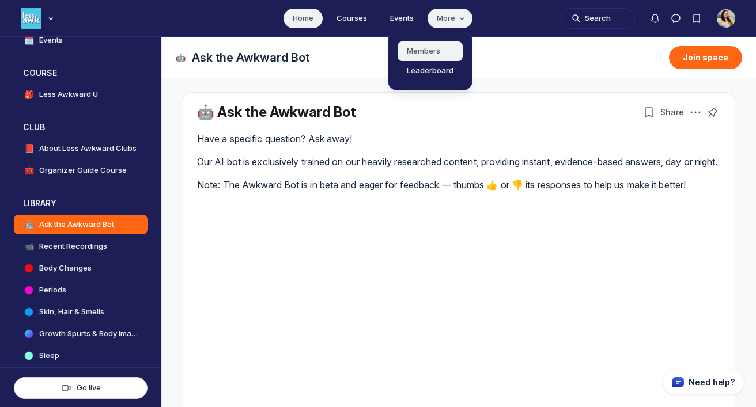
click at [439, 47] on link "Members" at bounding box center [429, 51] width 65 height 20
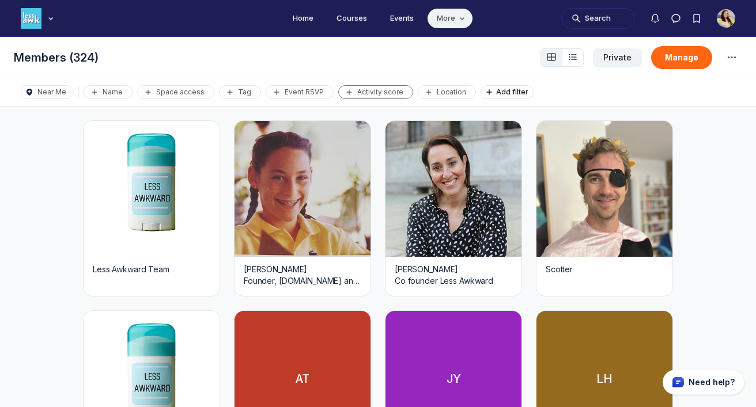
click at [359, 93] on div "Activity score" at bounding box center [375, 92] width 65 height 9
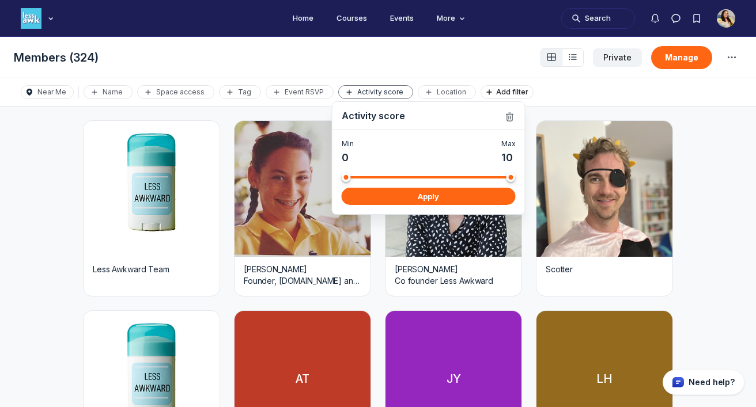
click at [392, 39] on div "Members (324) Switch View Private Manage" at bounding box center [378, 57] width 756 height 41
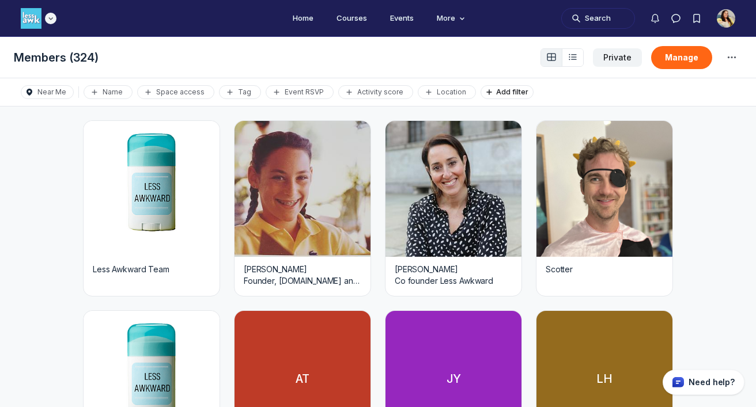
click at [33, 22] on img "Main navigation bar" at bounding box center [31, 18] width 21 height 21
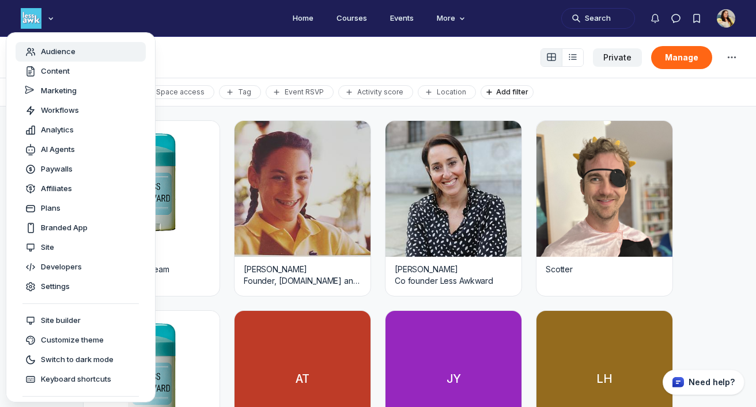
click at [53, 52] on span "Audience" at bounding box center [58, 52] width 35 height 12
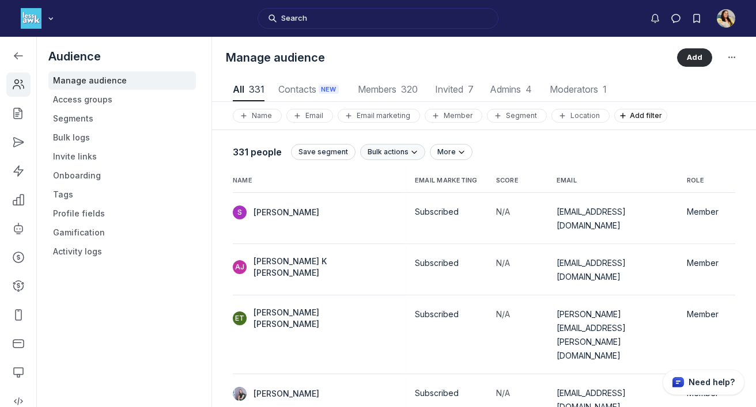
scroll to position [1556, 3720]
click at [396, 117] on div "Email marketing" at bounding box center [379, 115] width 72 height 9
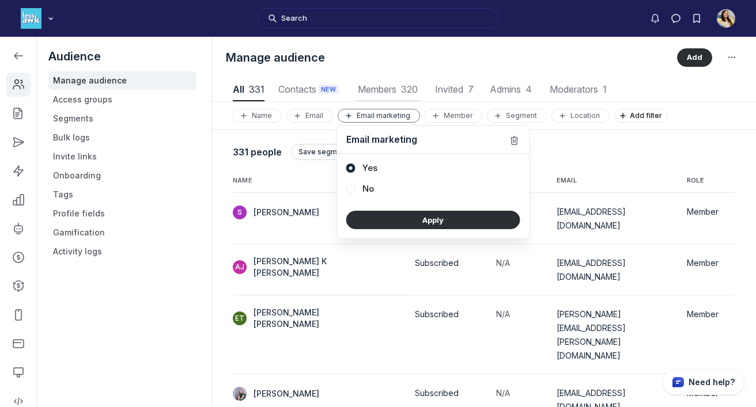
click at [396, 90] on span "Members 320" at bounding box center [388, 89] width 64 height 9
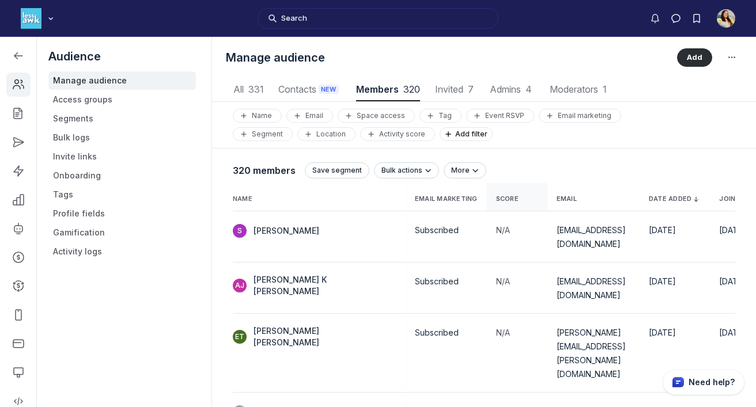
click at [496, 195] on span "Score" at bounding box center [507, 199] width 22 height 8
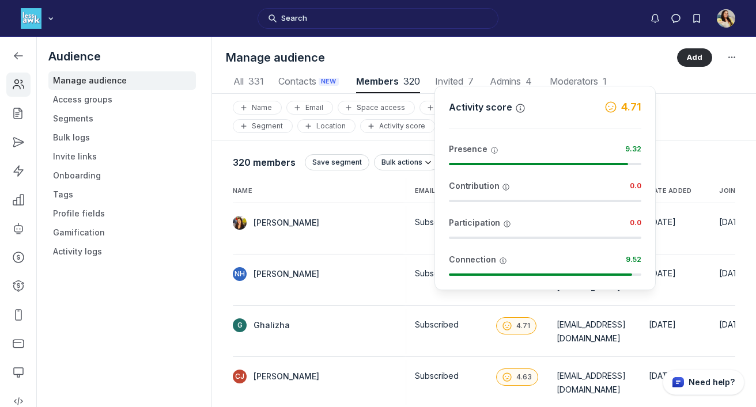
scroll to position [12, 0]
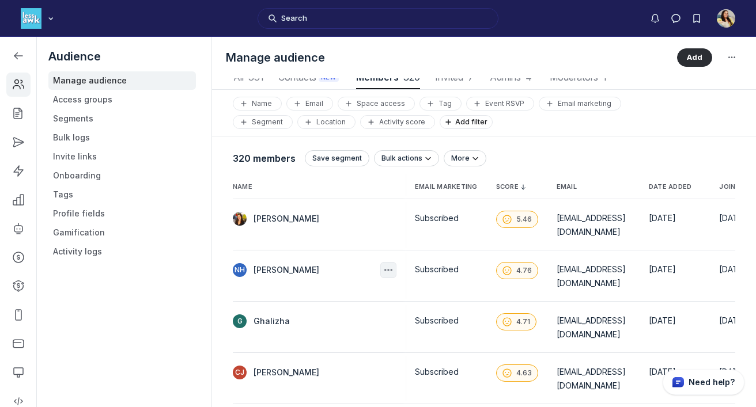
click at [382, 264] on icon "button" at bounding box center [388, 270] width 12 height 12
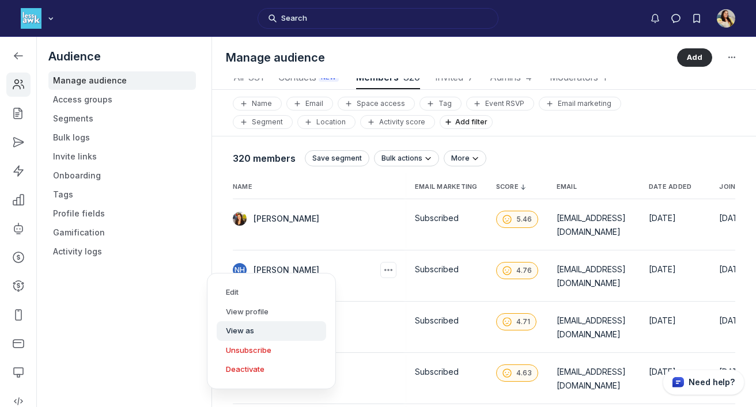
click at [284, 323] on button "View as" at bounding box center [271, 331] width 109 height 20
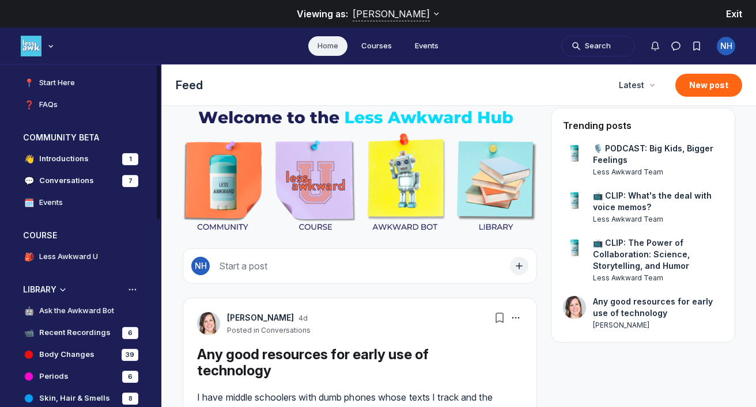
scroll to position [82, 0]
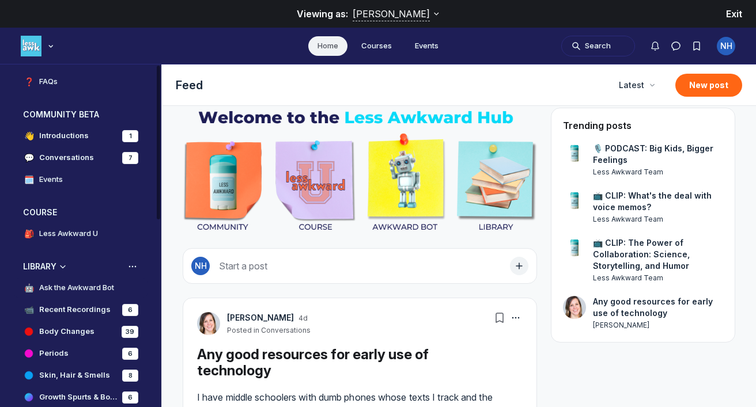
click at [111, 285] on h4 "Ask the Awkward Bot" at bounding box center [76, 288] width 75 height 12
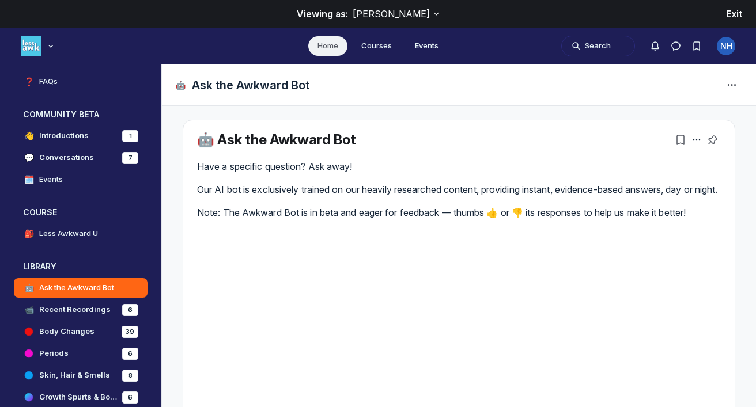
click at [731, 83] on div "🤖 Ask the Awkward Bot" at bounding box center [459, 85] width 594 height 41
click at [60, 265] on icon "Collapse space" at bounding box center [62, 267] width 9 height 12
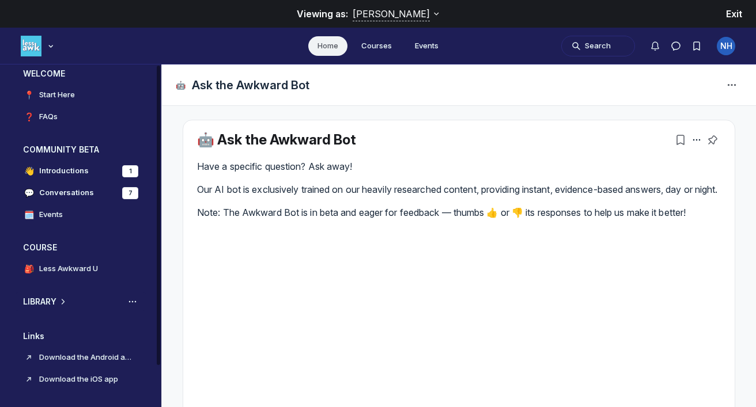
scroll to position [47, 0]
click at [65, 302] on use "Expand space" at bounding box center [63, 301] width 2 height 5
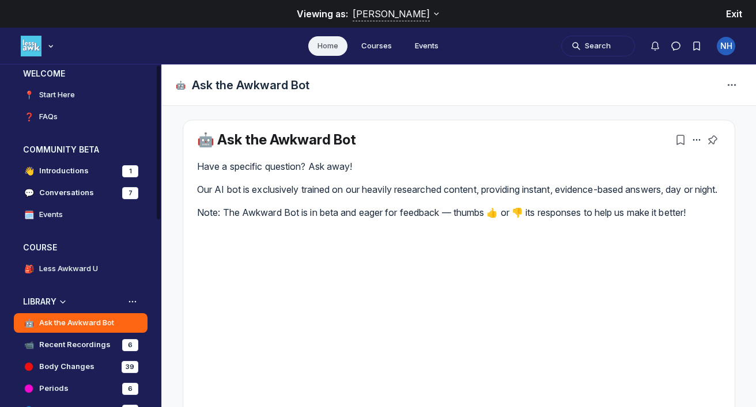
scroll to position [82, 0]
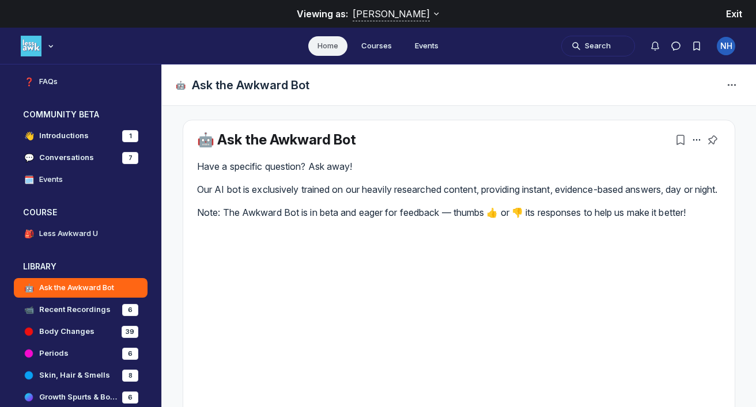
click at [738, 14] on span "Exit" at bounding box center [734, 14] width 16 height 12
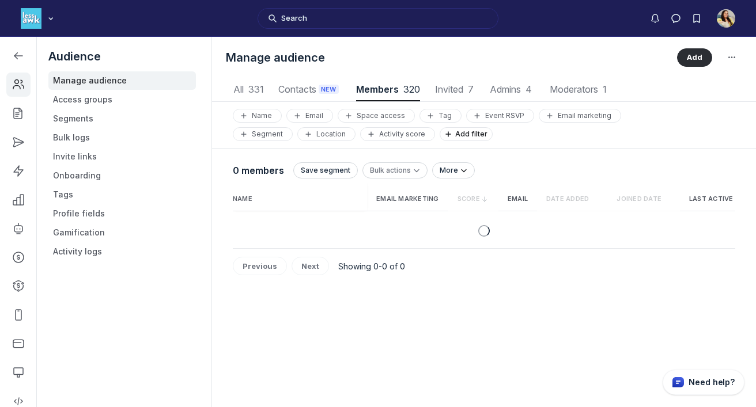
scroll to position [1556, 3720]
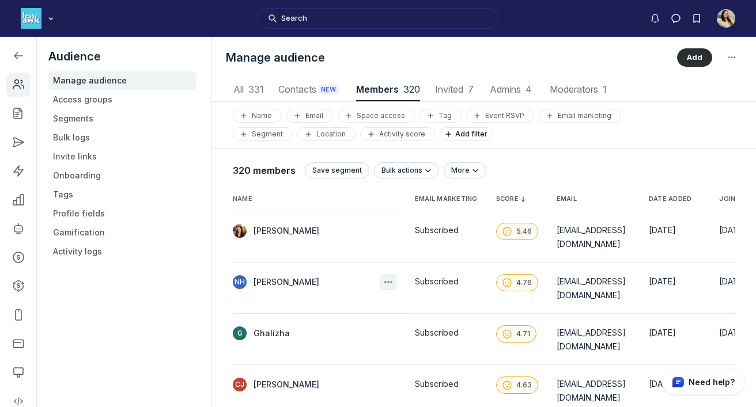
click at [384, 281] on use "button" at bounding box center [388, 282] width 8 height 2
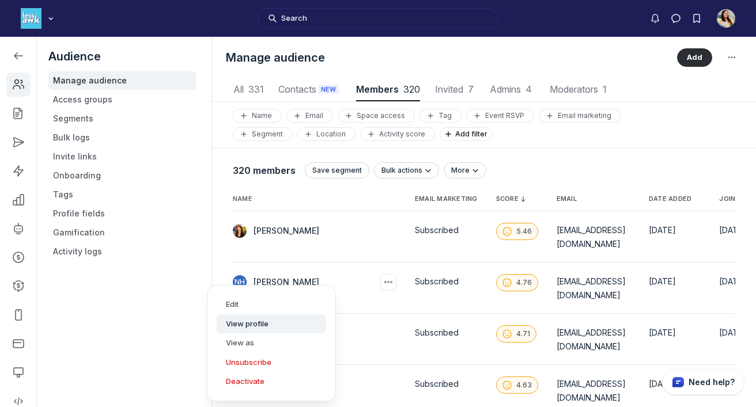
click at [294, 321] on button "View profile" at bounding box center [271, 324] width 109 height 20
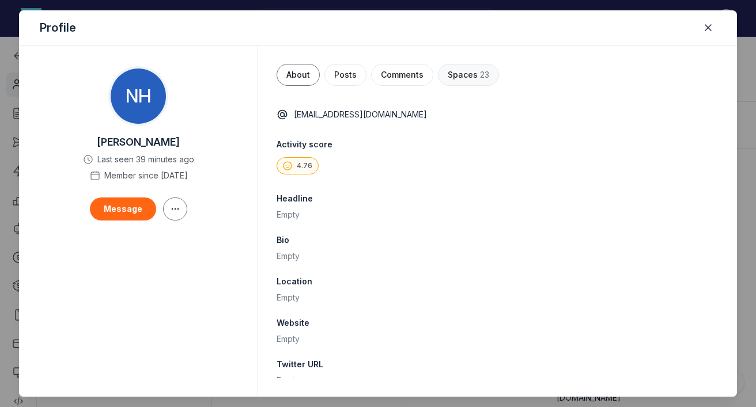
click at [449, 76] on span "Spaces" at bounding box center [463, 75] width 30 height 12
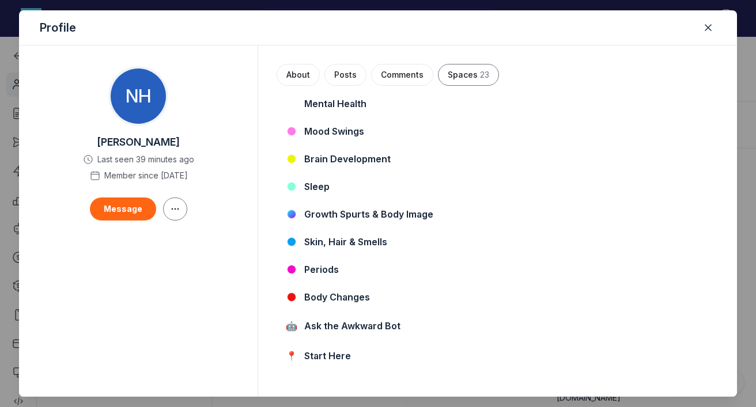
scroll to position [414, 0]
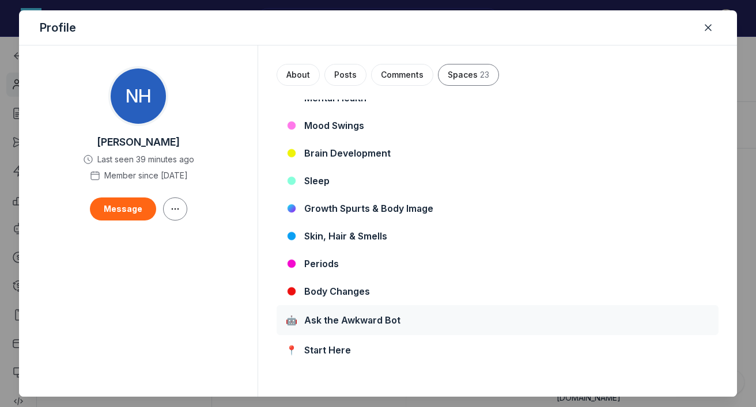
click at [445, 325] on link "🤖 Ask the Awkward Bot" at bounding box center [497, 320] width 442 height 30
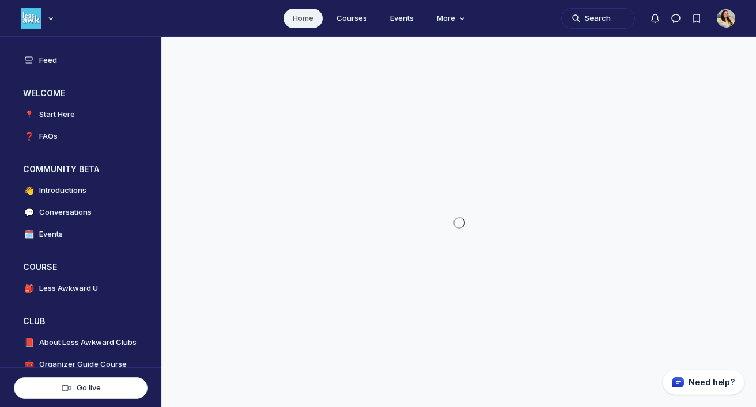
scroll to position [2943, 2206]
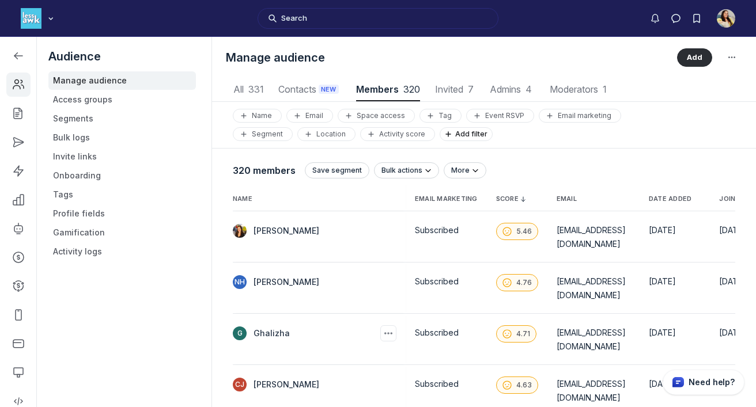
scroll to position [5, 0]
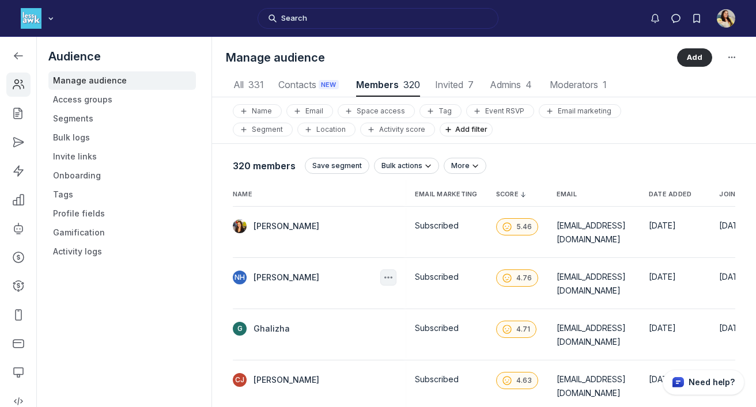
click at [382, 272] on icon "button" at bounding box center [388, 278] width 12 height 12
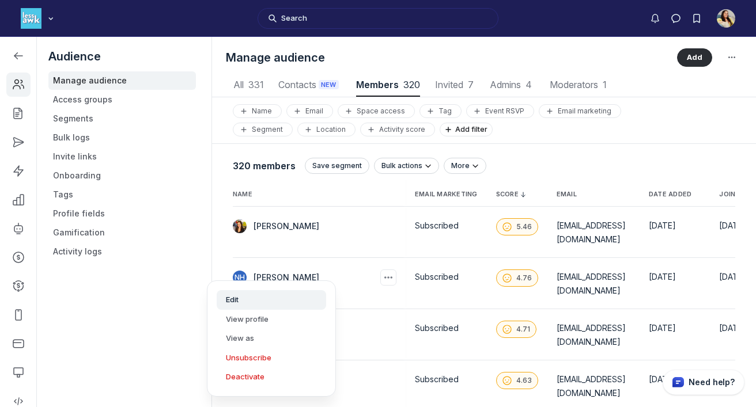
click at [259, 299] on button "Edit" at bounding box center [271, 300] width 109 height 20
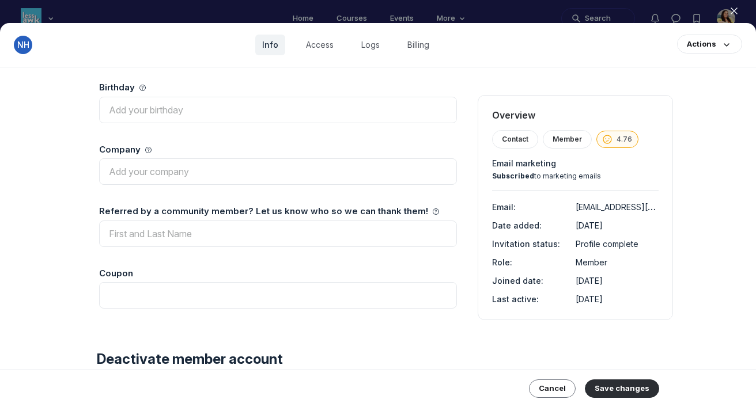
scroll to position [978, 0]
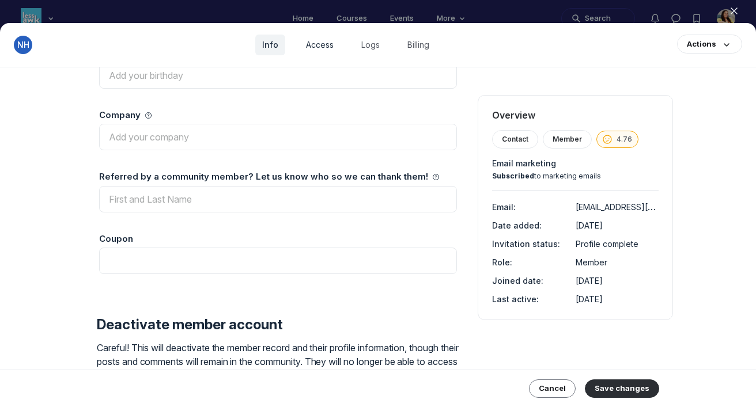
click at [327, 50] on link "Access" at bounding box center [319, 45] width 41 height 21
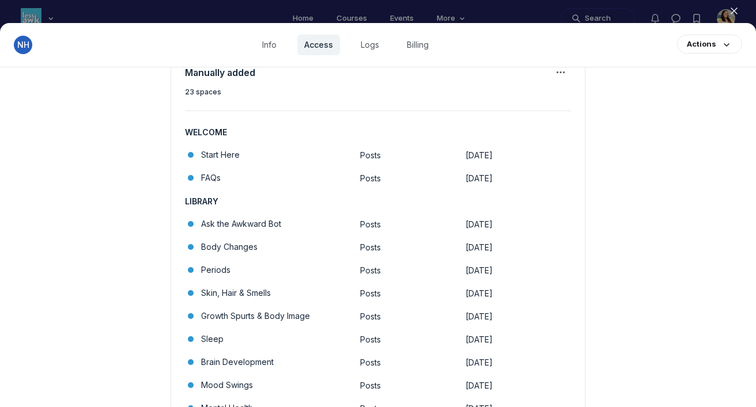
scroll to position [261, 0]
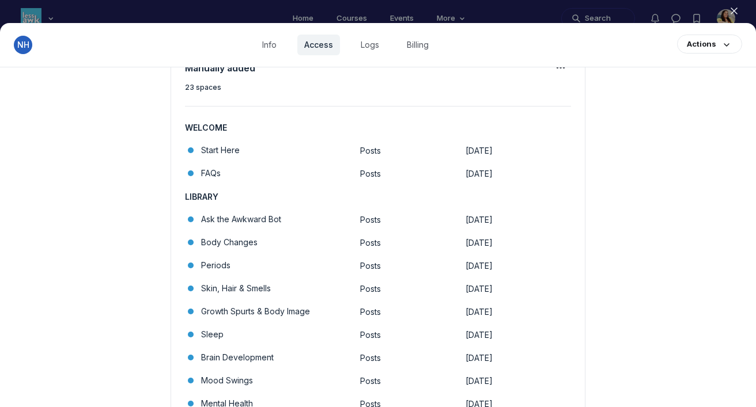
click at [467, 223] on span "May 7, 2024" at bounding box center [478, 220] width 27 height 10
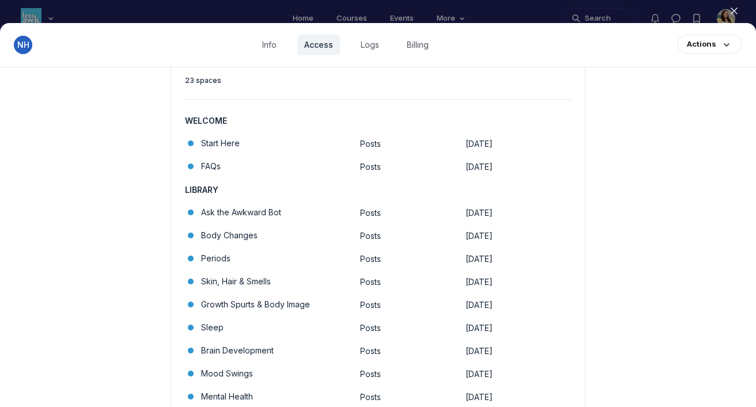
scroll to position [145, 0]
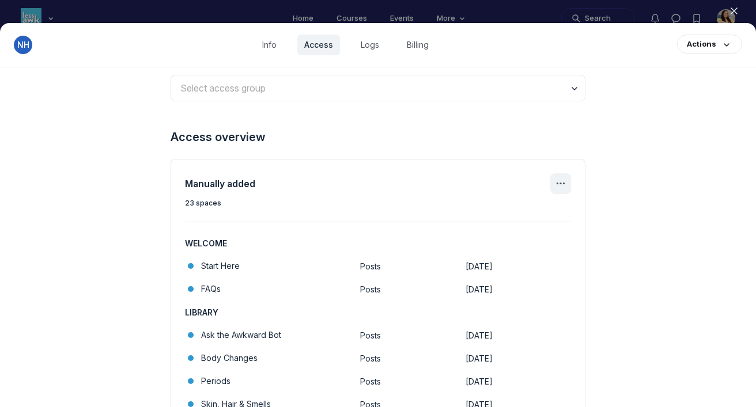
click at [563, 177] on icon "Manage spaces" at bounding box center [560, 184] width 14 height 14
click at [512, 218] on span "Manage spaces" at bounding box center [490, 219] width 58 height 12
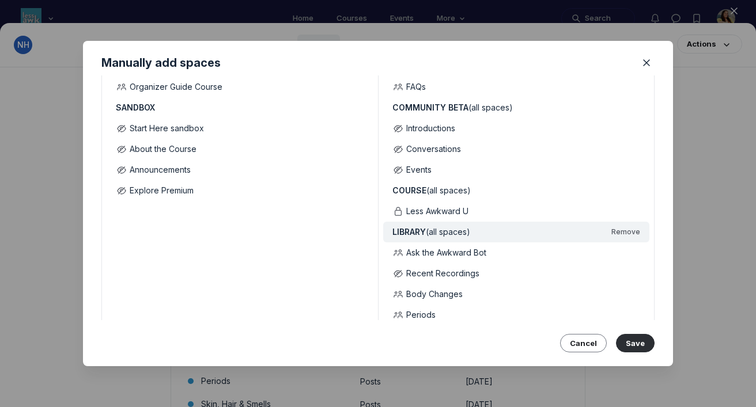
scroll to position [140, 0]
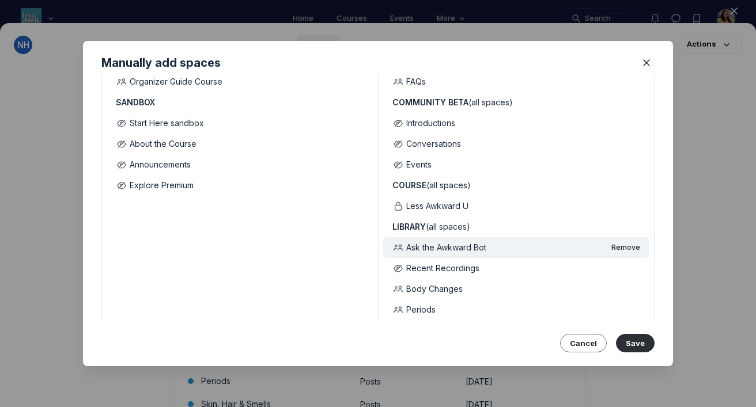
click at [625, 247] on button "Remove" at bounding box center [625, 247] width 29 height 9
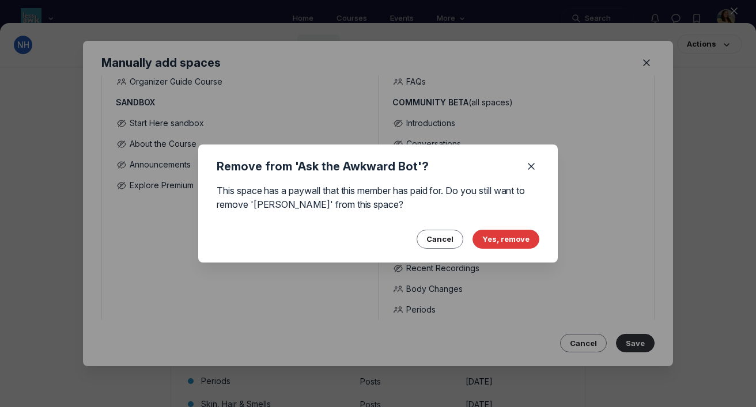
click at [490, 241] on button "Yes, remove" at bounding box center [505, 239] width 67 height 18
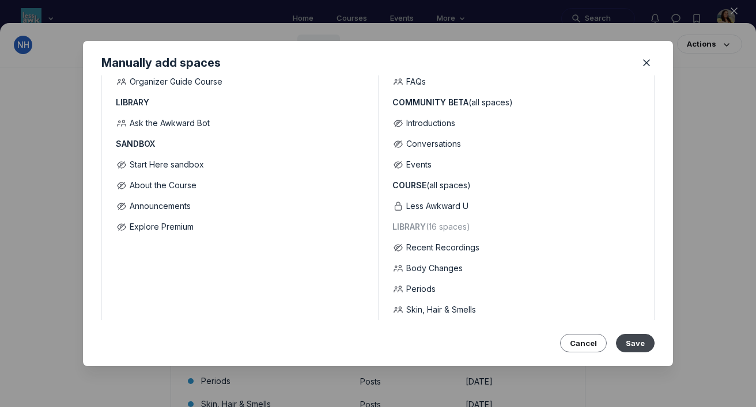
click at [642, 345] on button "Save" at bounding box center [635, 343] width 39 height 18
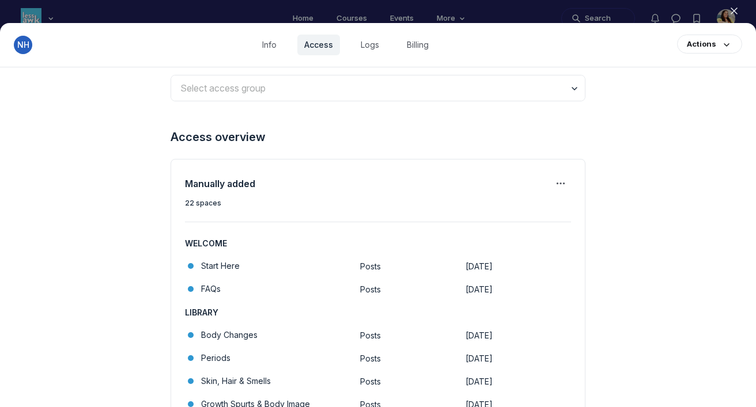
click at [732, 11] on icon "button" at bounding box center [734, 11] width 12 height 12
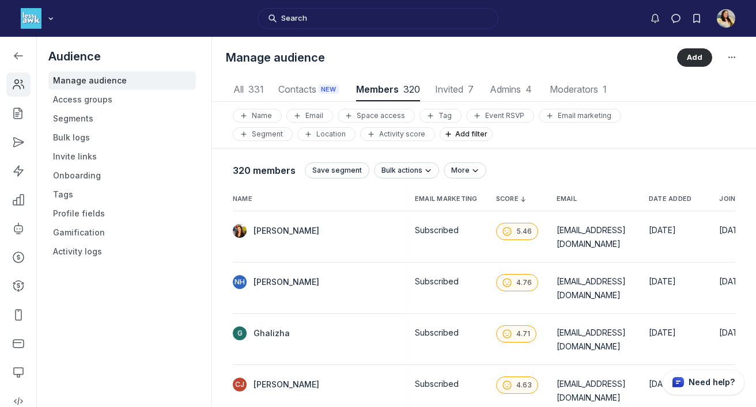
scroll to position [1556, 3720]
drag, startPoint x: 574, startPoint y: 271, endPoint x: 495, endPoint y: 275, distance: 79.0
click at [547, 275] on td "[EMAIL_ADDRESS][DOMAIN_NAME]" at bounding box center [593, 288] width 92 height 51
copy span "[EMAIL_ADDRESS][DOMAIN_NAME]"
